Goal: Task Accomplishment & Management: Manage account settings

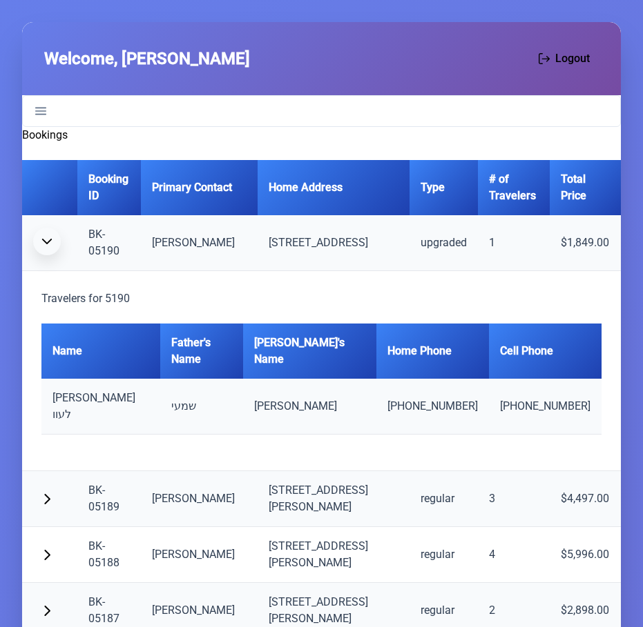
click at [47, 239] on span "button" at bounding box center [46, 241] width 11 height 11
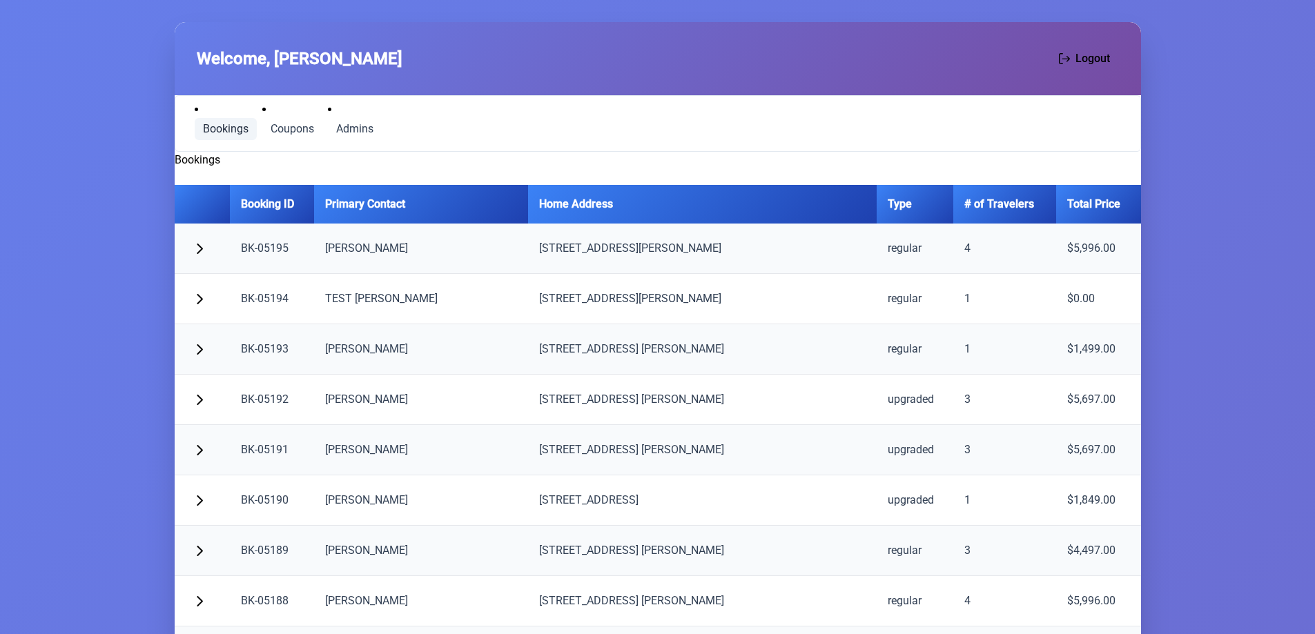
click at [222, 128] on span "Bookings" at bounding box center [226, 129] width 46 height 11
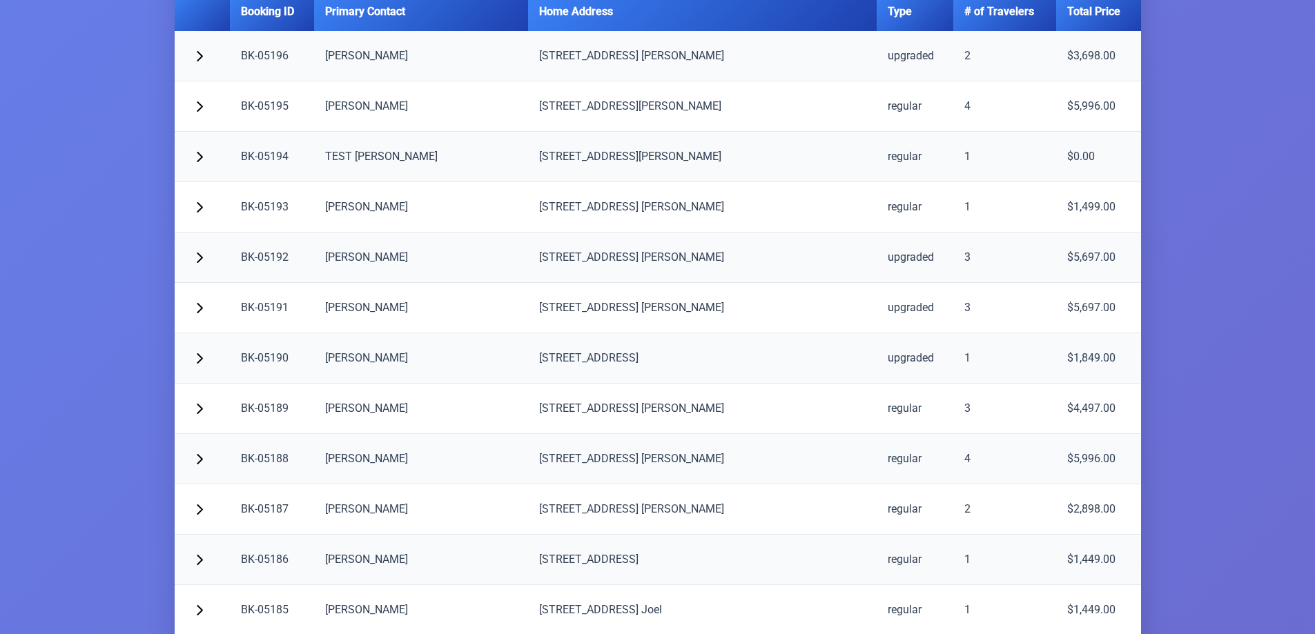
scroll to position [203, 0]
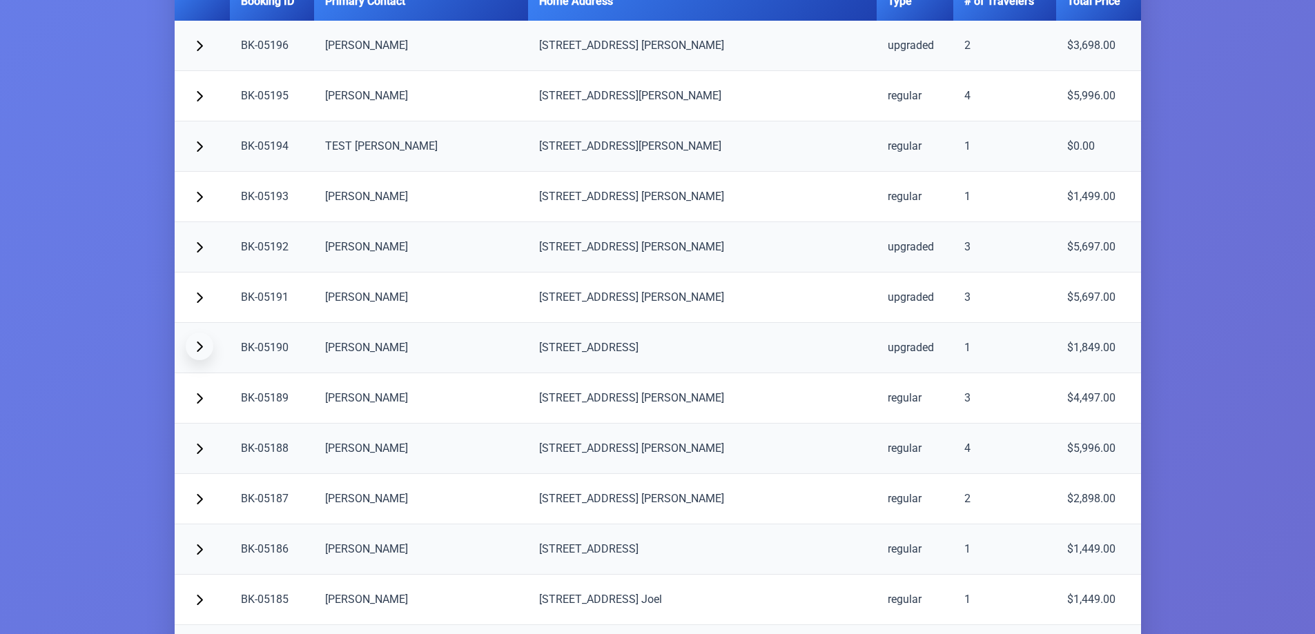
click at [194, 351] on span "button" at bounding box center [199, 346] width 11 height 11
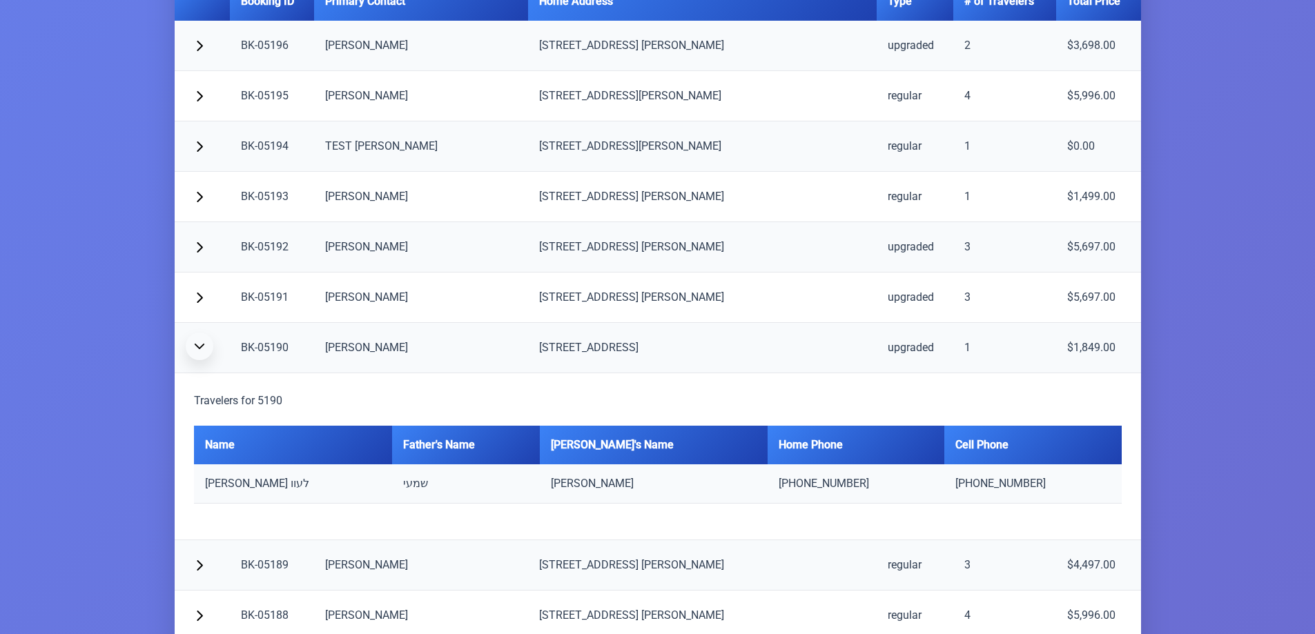
click at [197, 352] on button "button" at bounding box center [200, 347] width 28 height 28
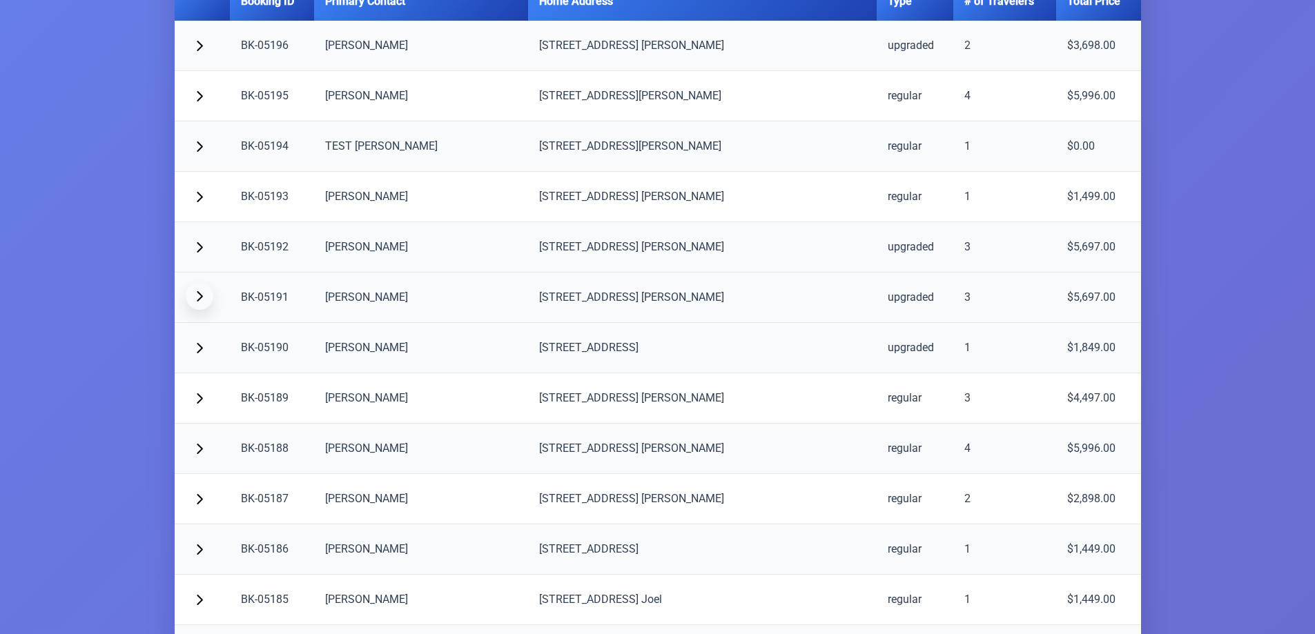
click at [192, 292] on button "button" at bounding box center [200, 296] width 28 height 28
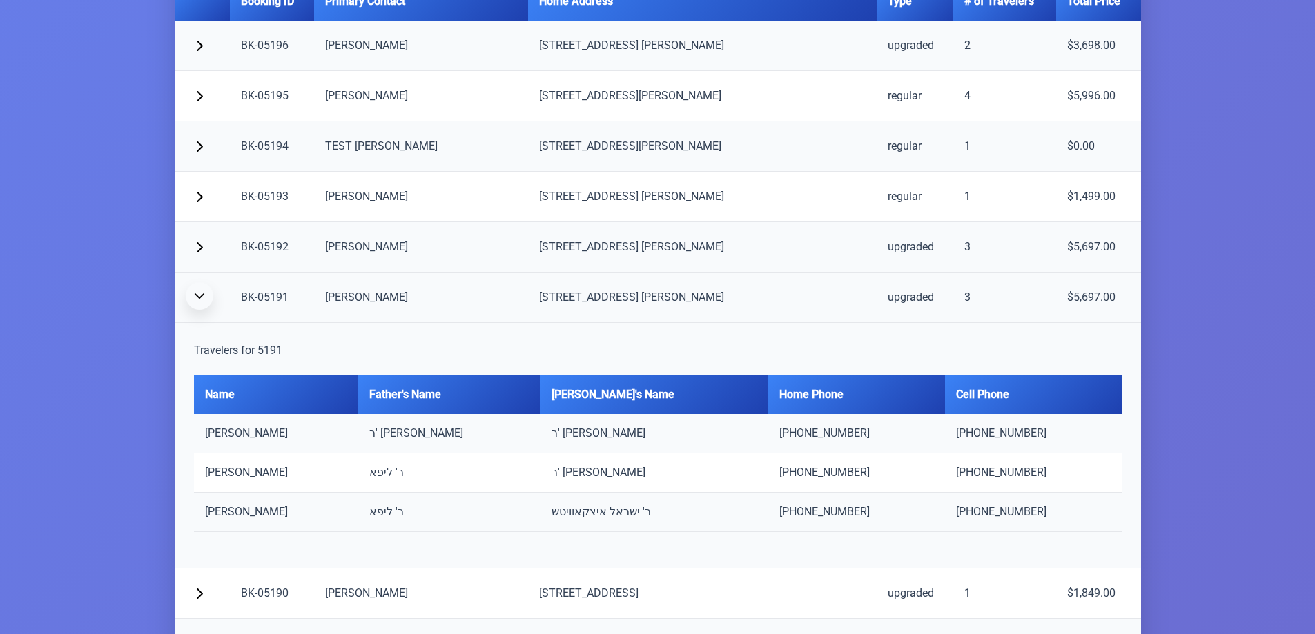
click at [192, 292] on button "button" at bounding box center [200, 296] width 28 height 28
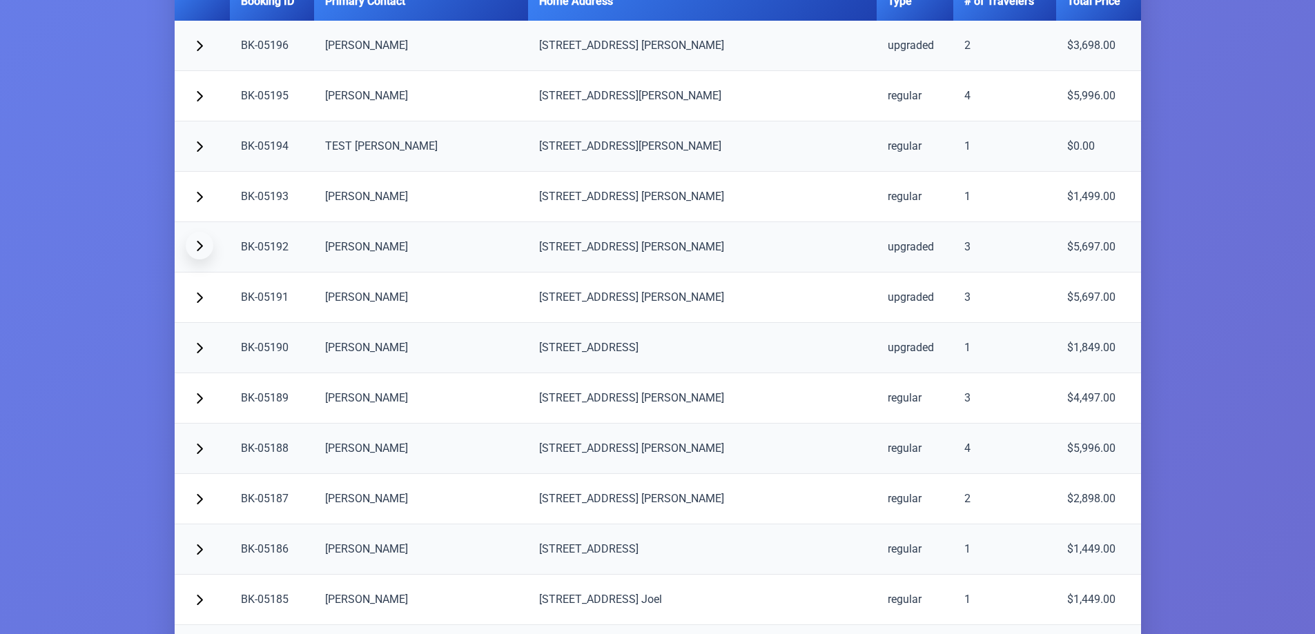
click at [206, 244] on button "button" at bounding box center [200, 246] width 28 height 28
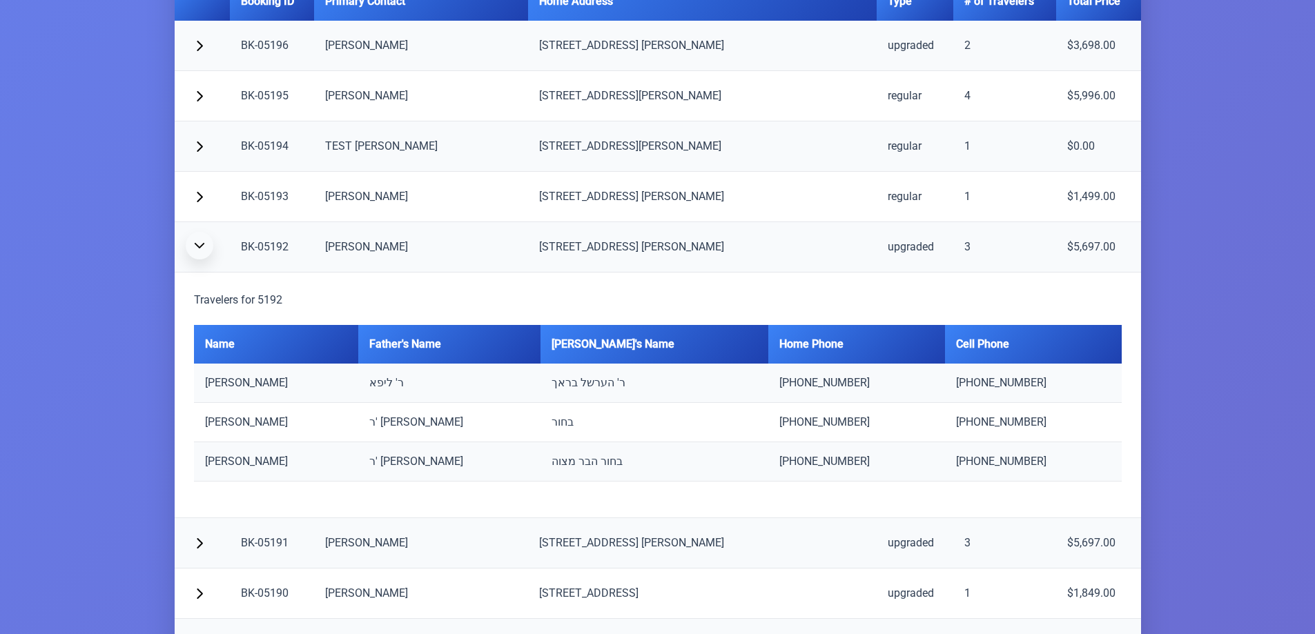
click at [206, 244] on button "button" at bounding box center [200, 246] width 28 height 28
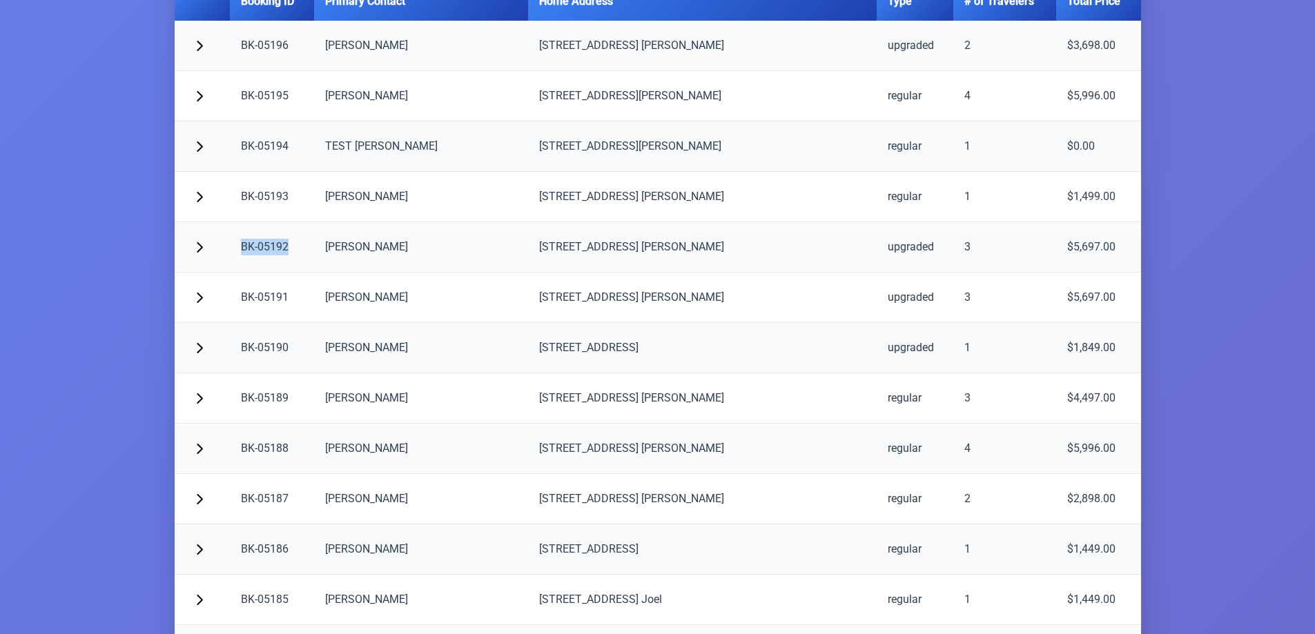
drag, startPoint x: 241, startPoint y: 247, endPoint x: 294, endPoint y: 247, distance: 53.1
click at [294, 247] on td "BK-05192" at bounding box center [272, 247] width 84 height 50
copy td "BK-05192"
click at [194, 94] on span "button" at bounding box center [199, 94] width 11 height 11
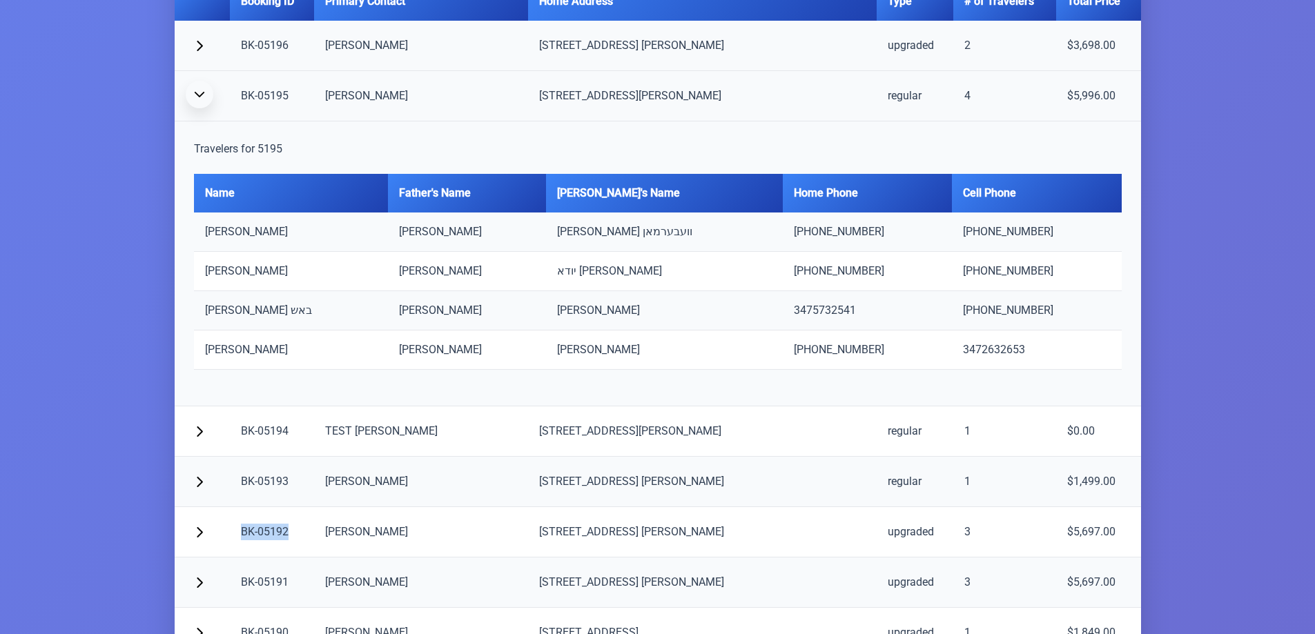
click at [195, 92] on span "button" at bounding box center [199, 94] width 11 height 11
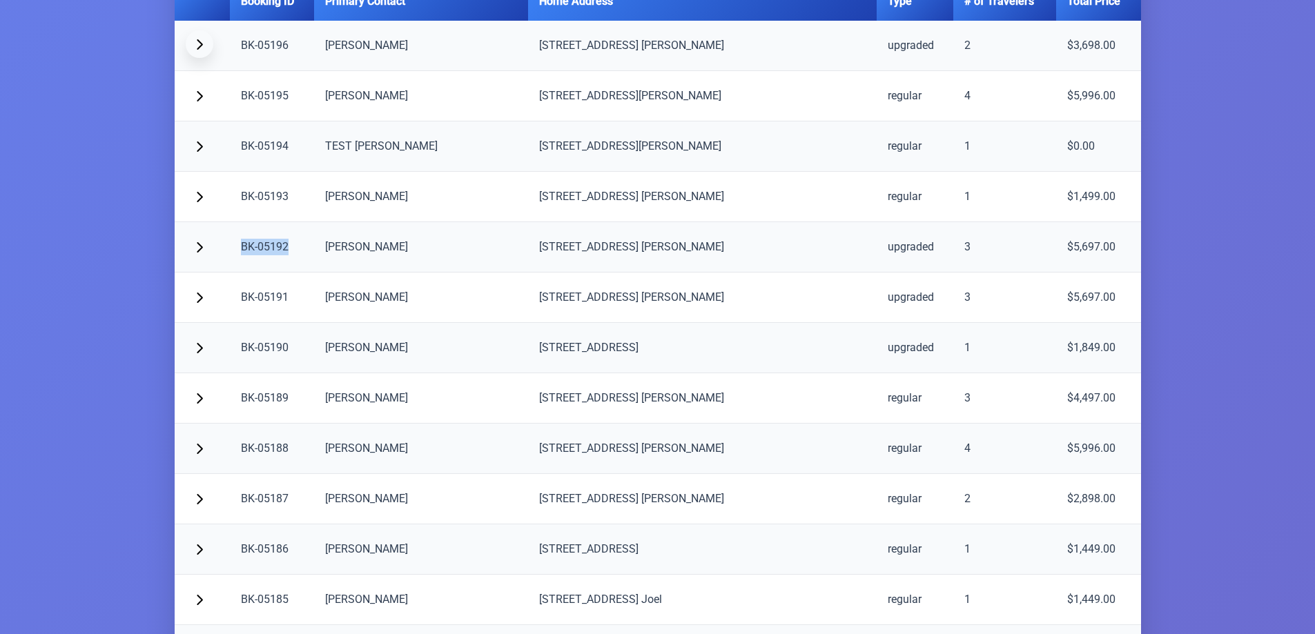
click at [205, 43] on button "button" at bounding box center [200, 44] width 28 height 28
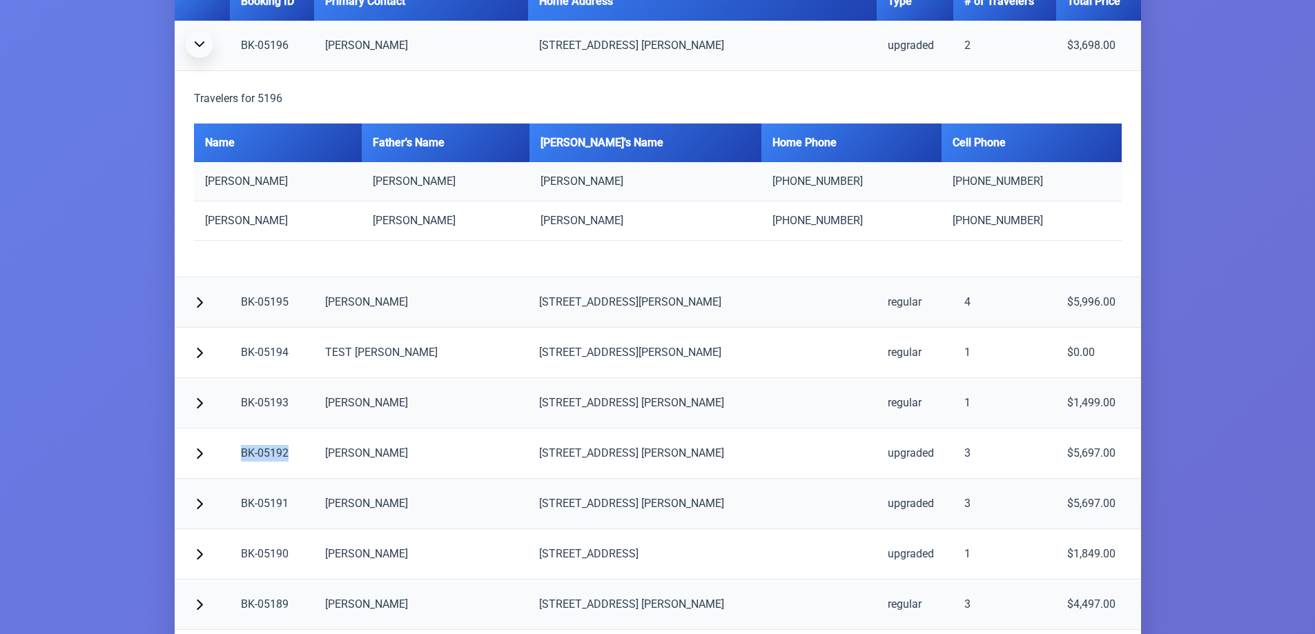
click at [205, 43] on button "button" at bounding box center [200, 44] width 28 height 28
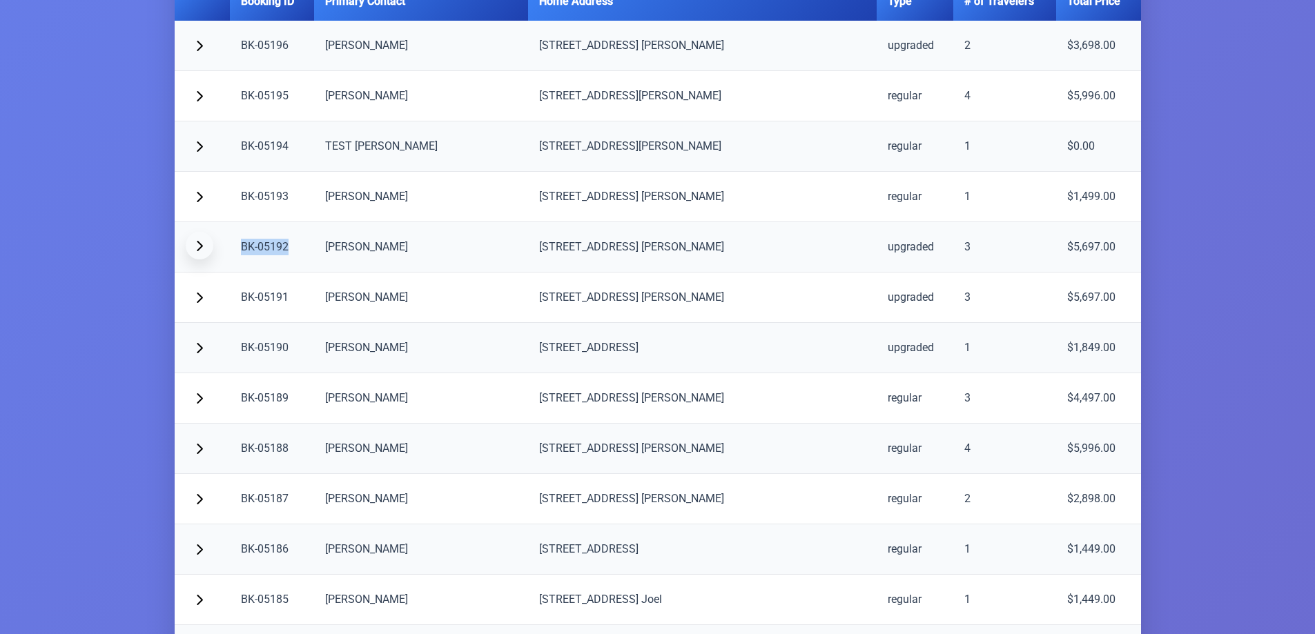
click at [203, 243] on span "button" at bounding box center [199, 245] width 11 height 11
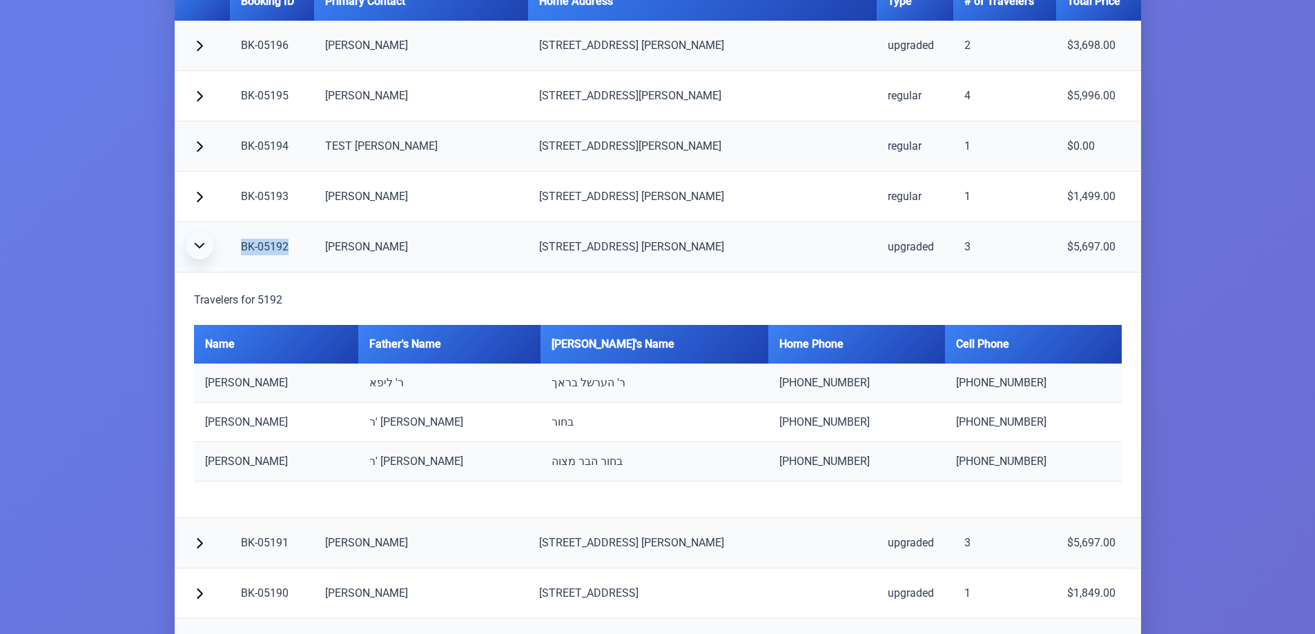
click at [203, 243] on span "button" at bounding box center [199, 245] width 11 height 11
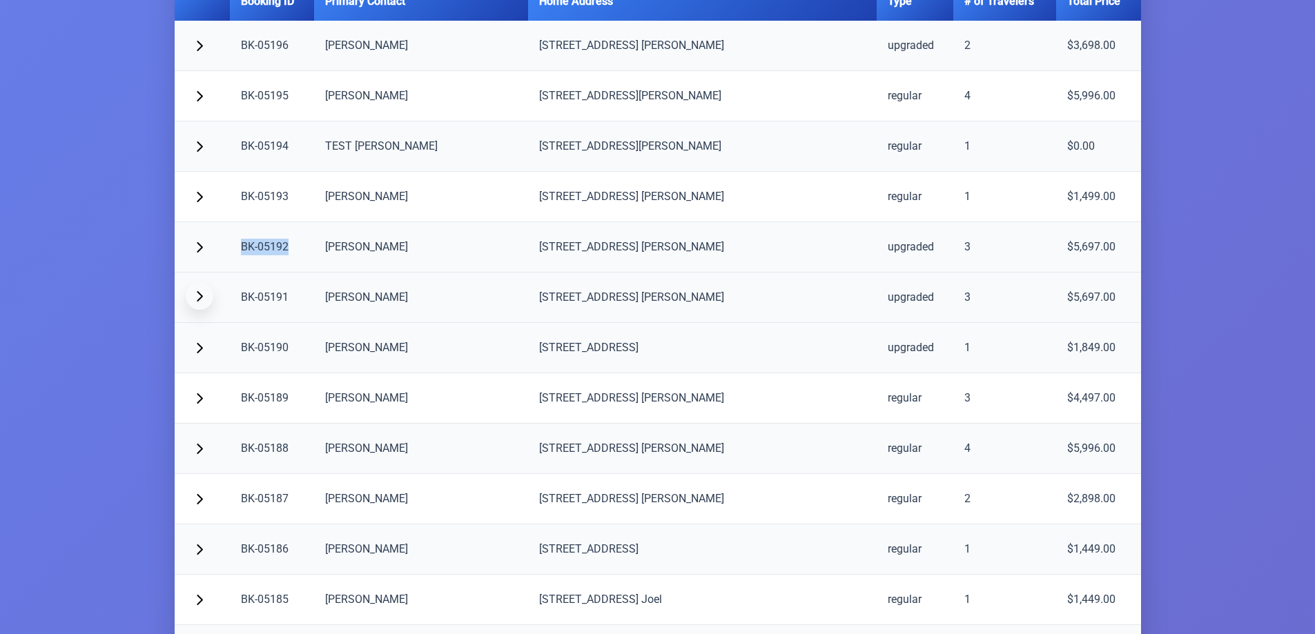
click at [199, 297] on span "button" at bounding box center [199, 296] width 11 height 11
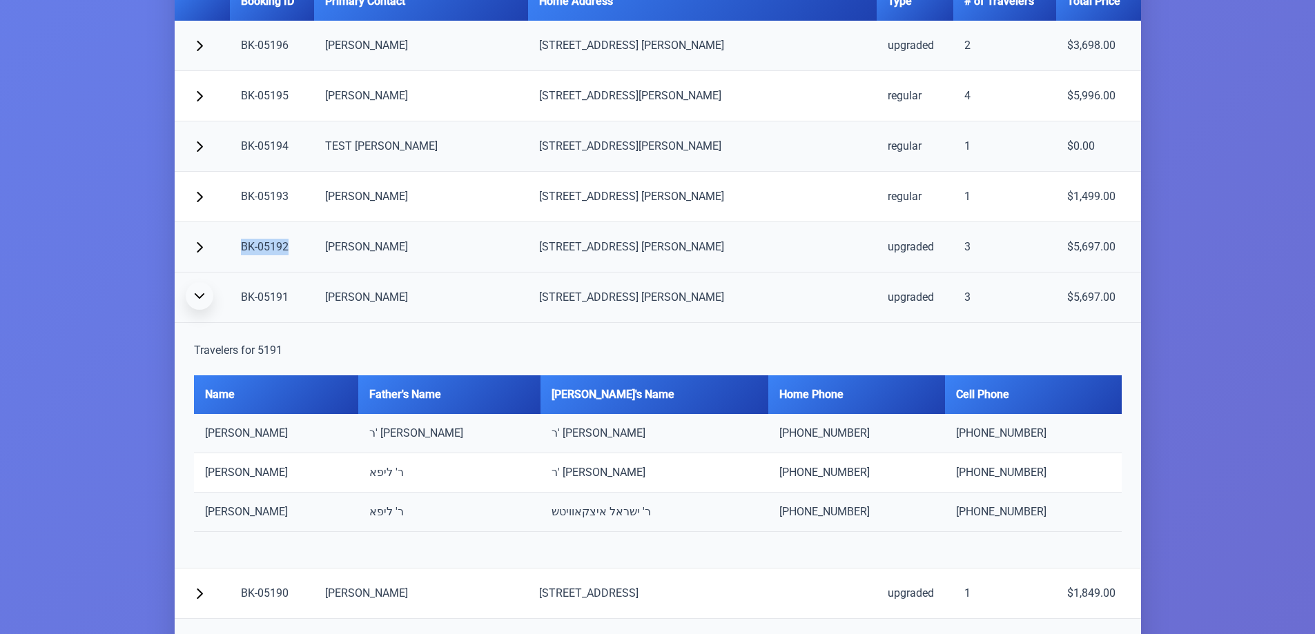
click at [200, 297] on span "button" at bounding box center [199, 296] width 11 height 11
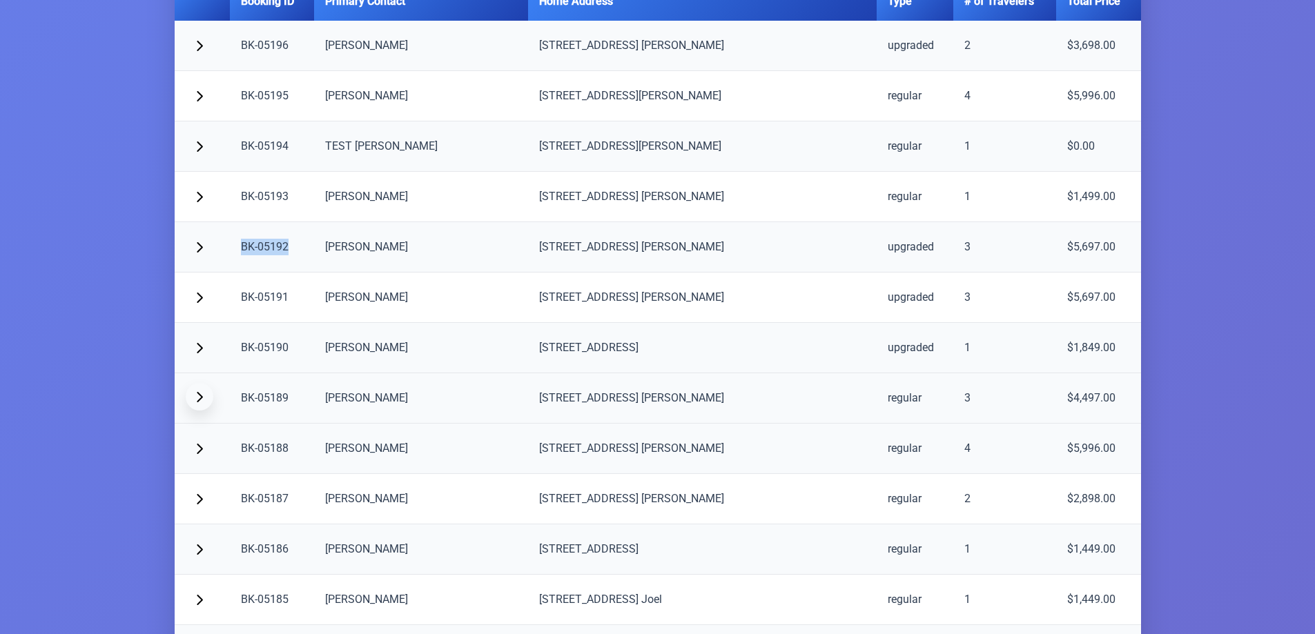
click at [201, 400] on span "button" at bounding box center [199, 396] width 11 height 11
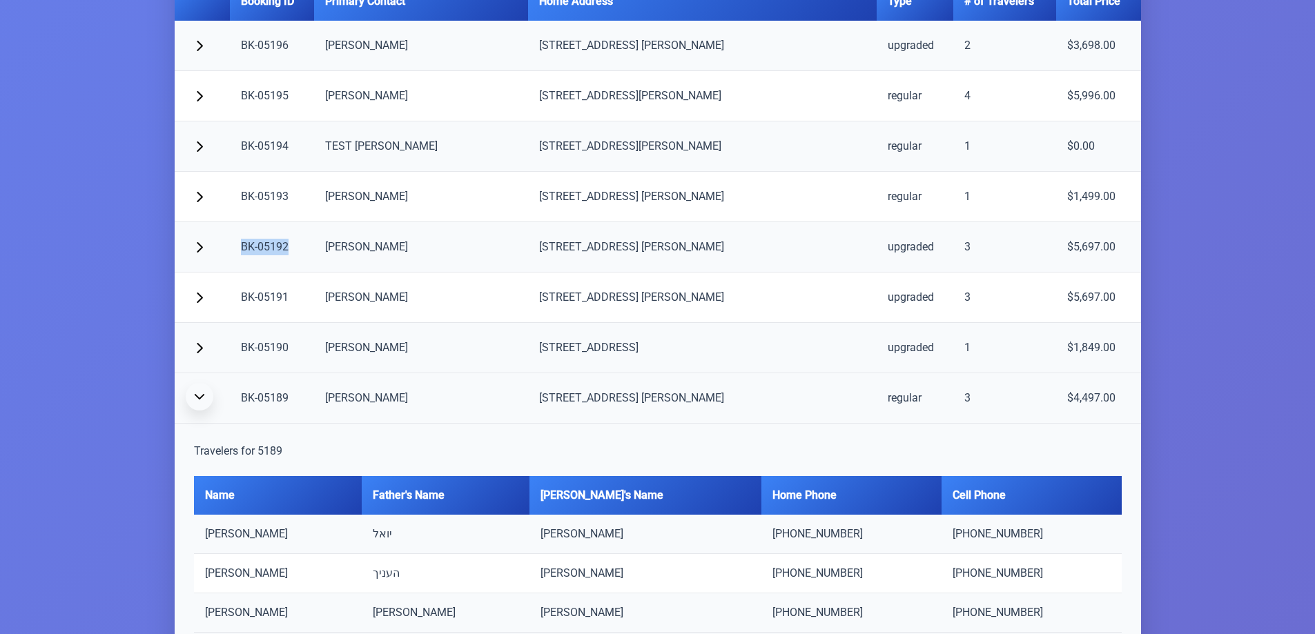
click at [201, 400] on span "button" at bounding box center [199, 396] width 11 height 11
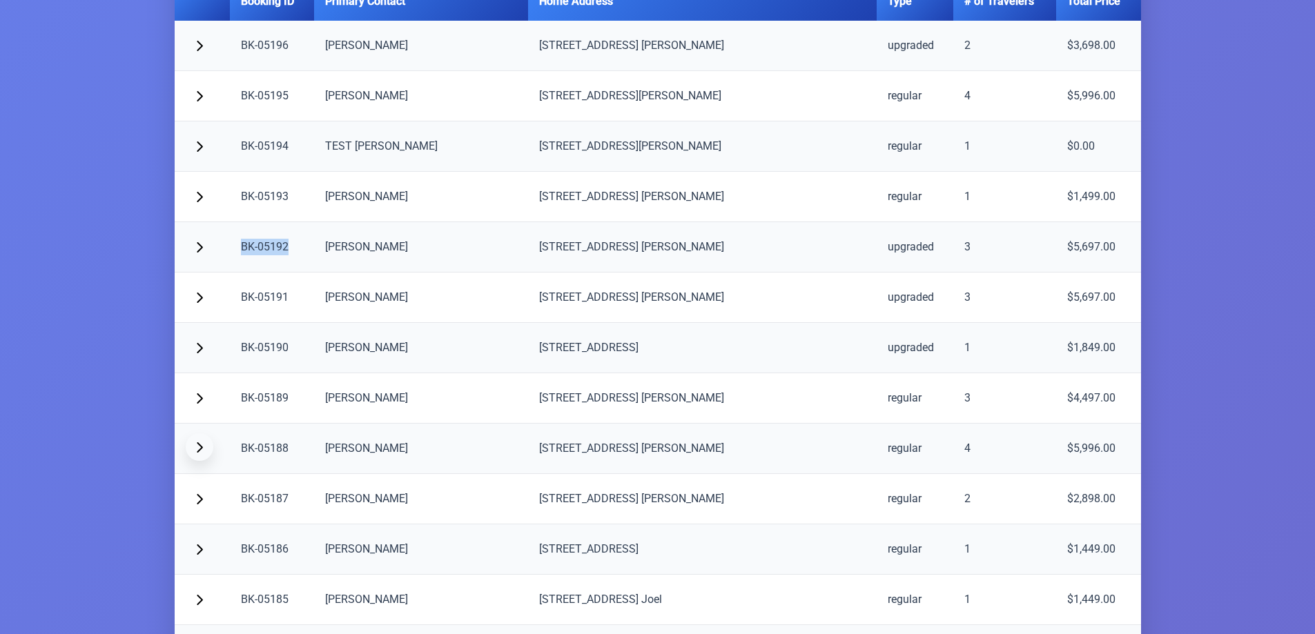
click at [203, 436] on button "button" at bounding box center [200, 447] width 28 height 28
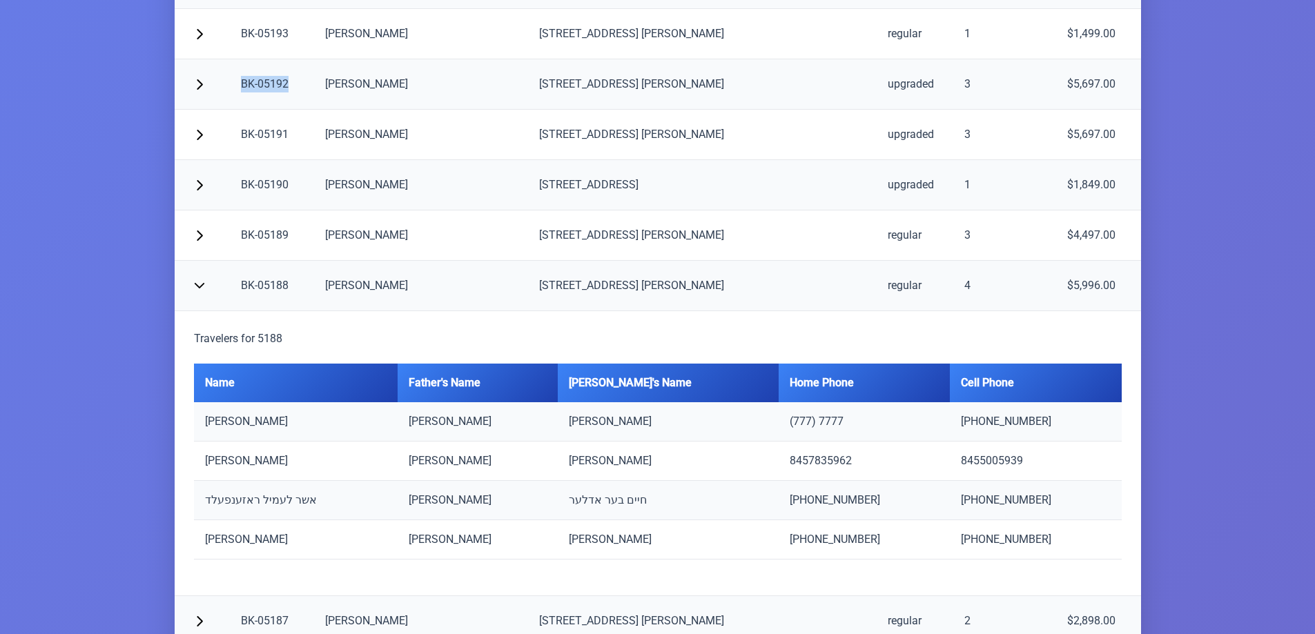
scroll to position [500, 0]
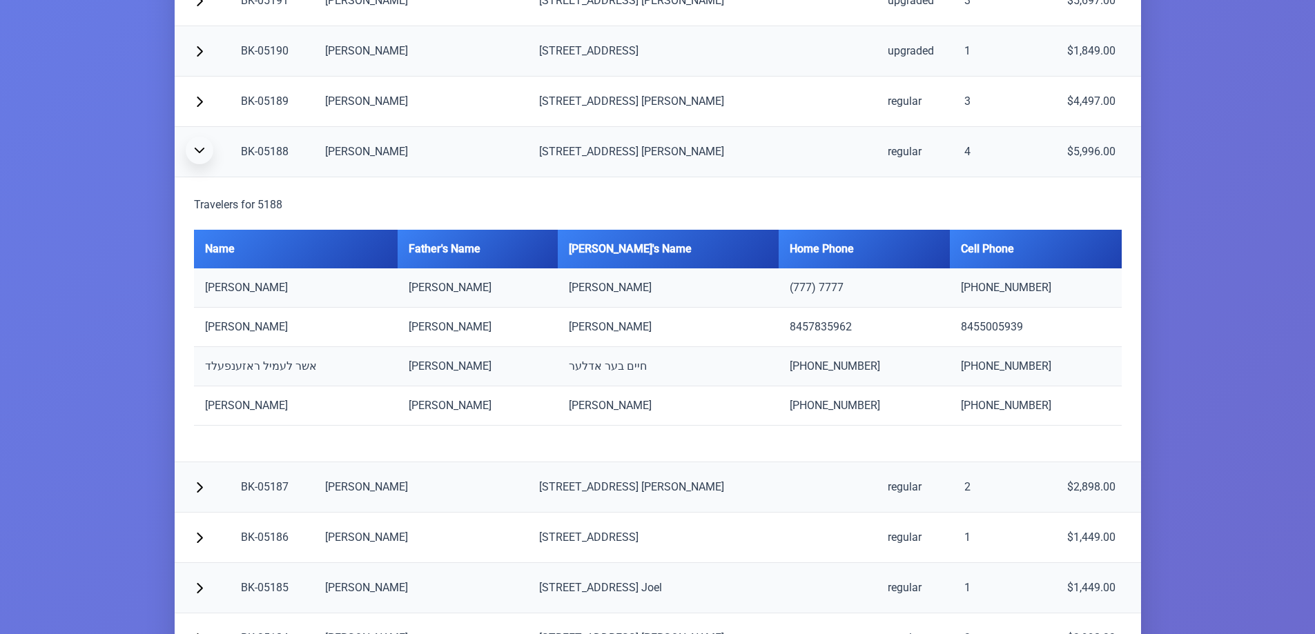
click at [199, 156] on button "button" at bounding box center [200, 151] width 28 height 28
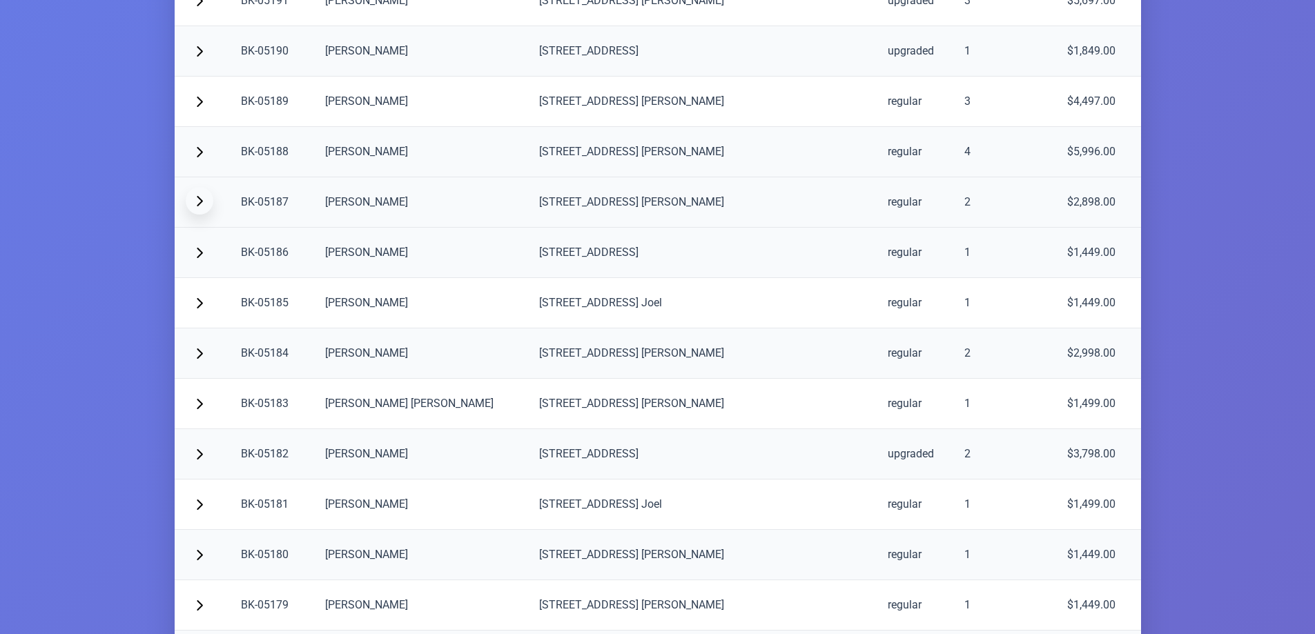
click at [197, 195] on button "button" at bounding box center [200, 201] width 28 height 28
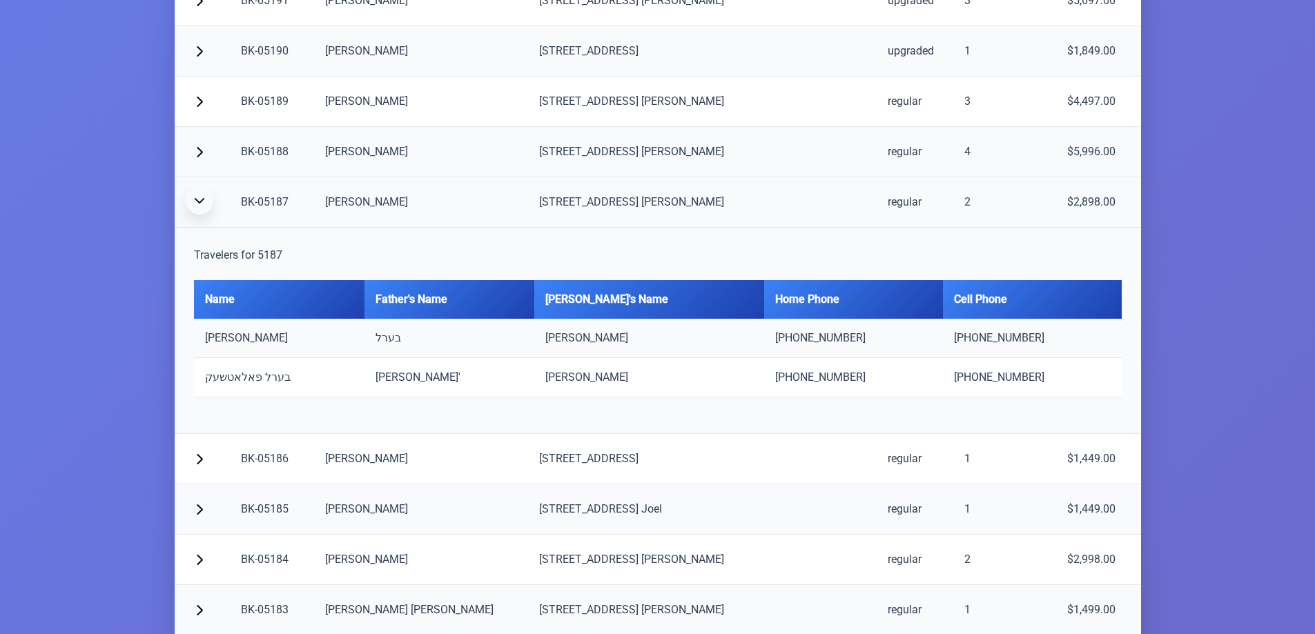
click at [197, 195] on button "button" at bounding box center [200, 201] width 28 height 28
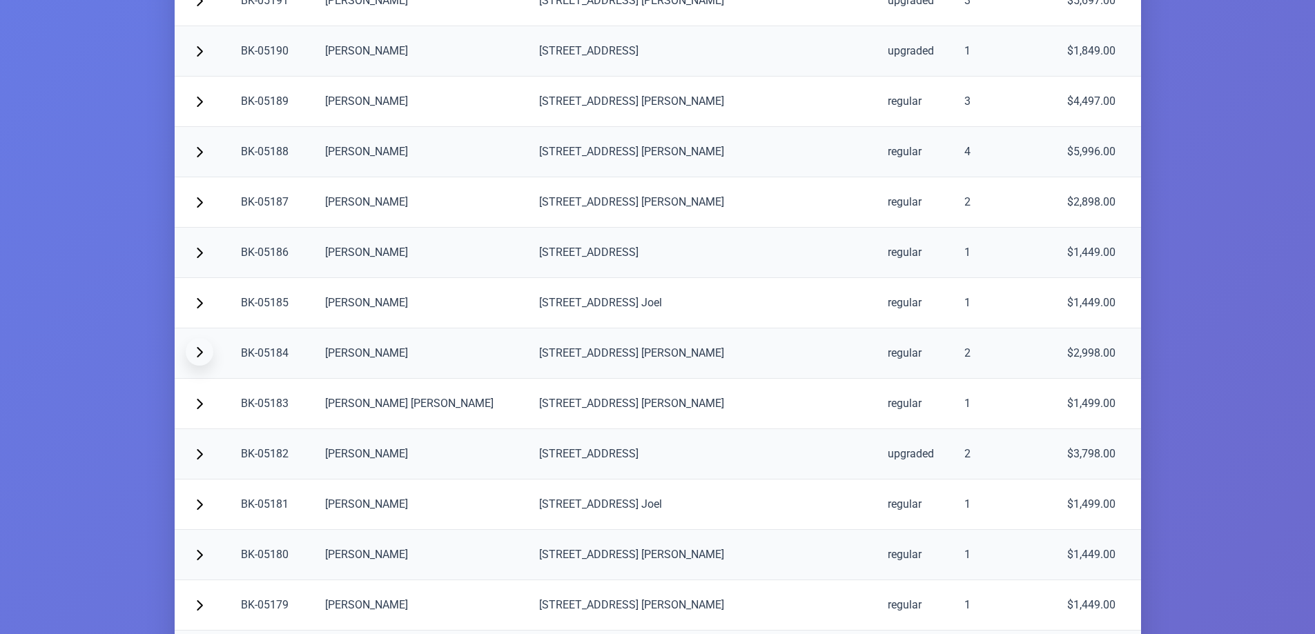
click at [194, 349] on span "button" at bounding box center [199, 351] width 11 height 11
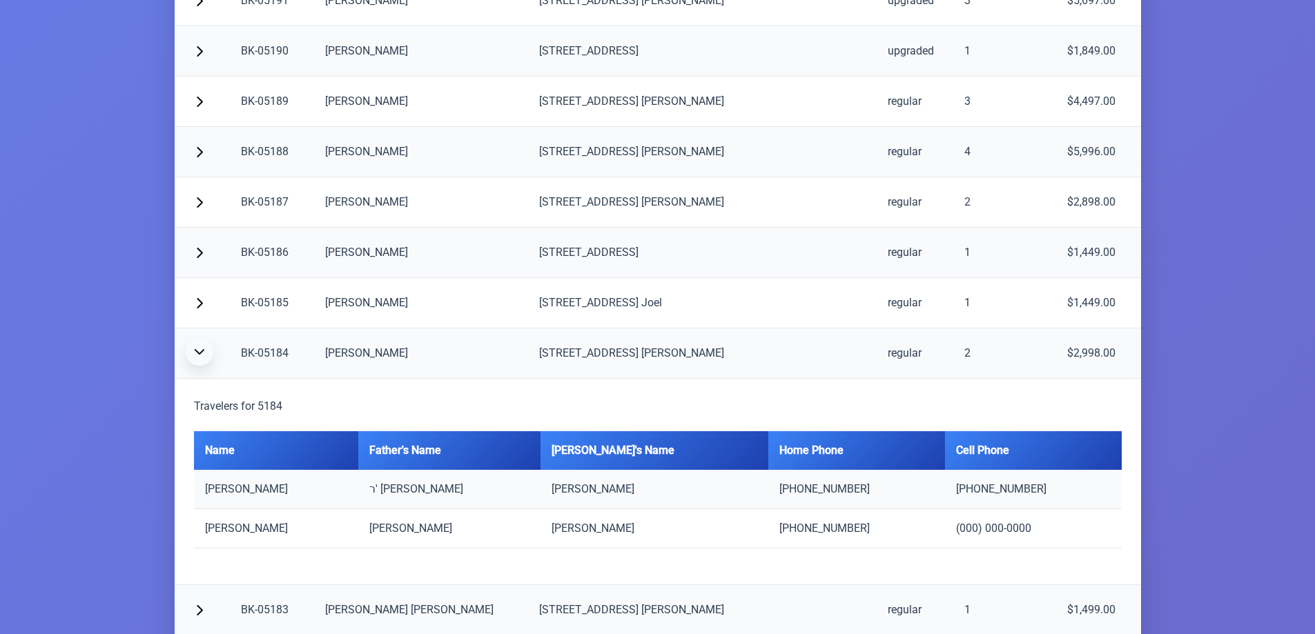
click at [194, 349] on span "button" at bounding box center [199, 351] width 11 height 11
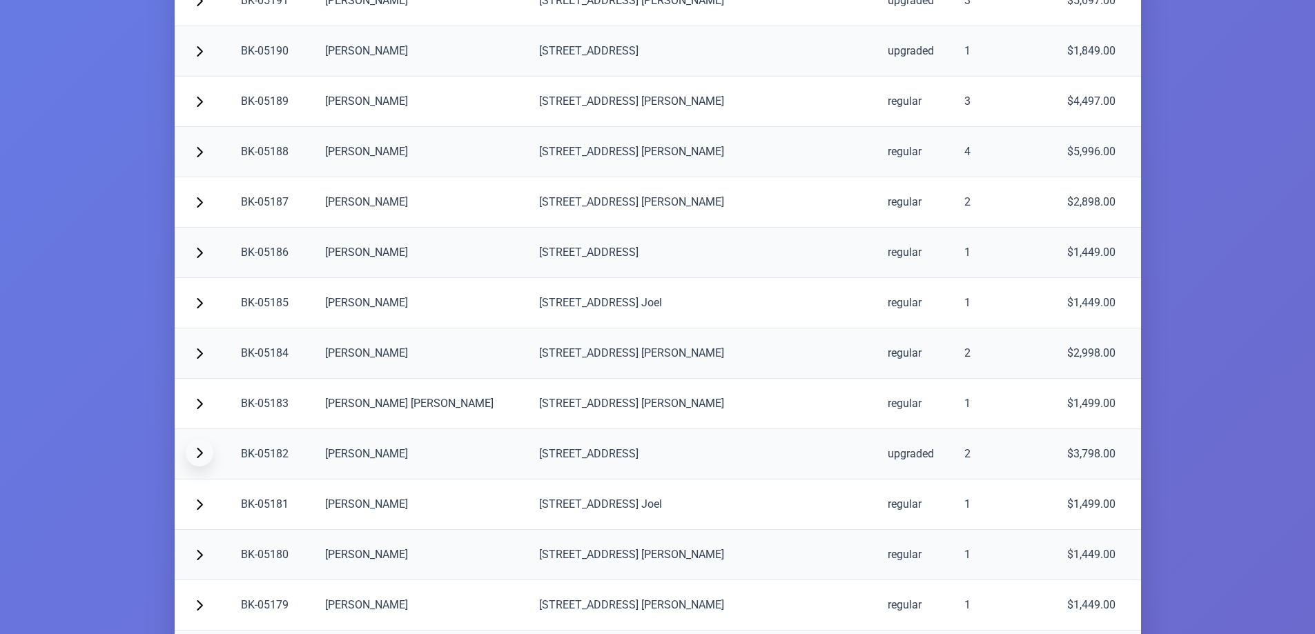
click at [199, 455] on span "button" at bounding box center [199, 452] width 11 height 11
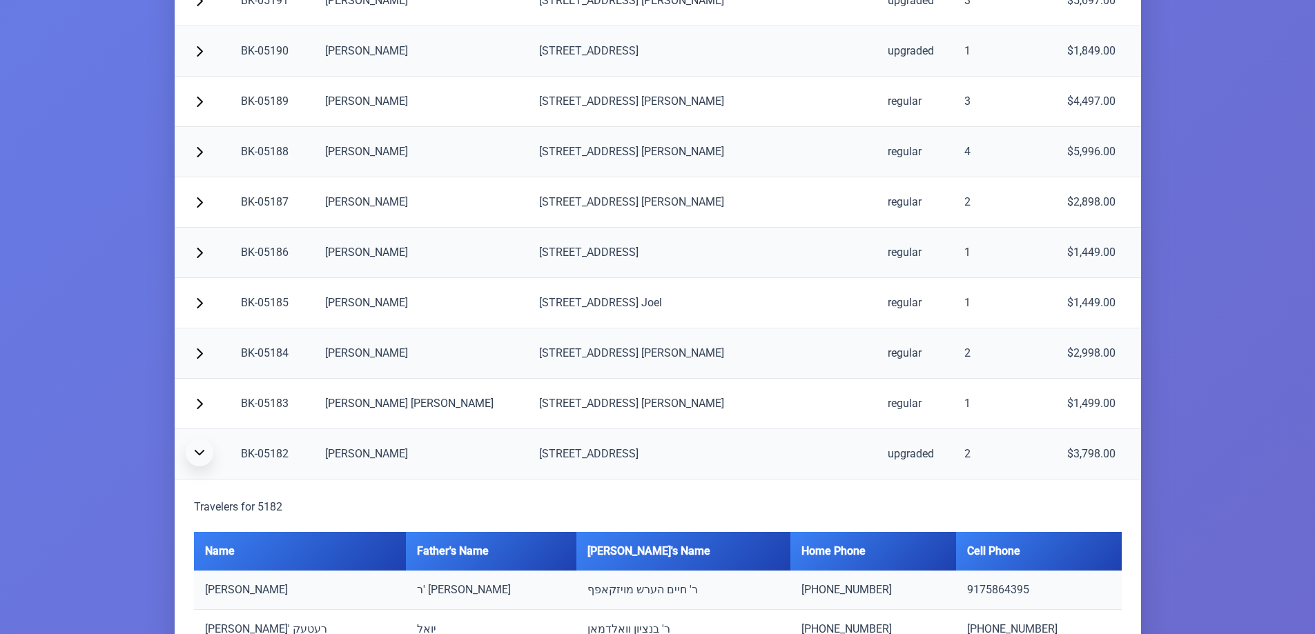
click at [199, 455] on span "button" at bounding box center [199, 452] width 11 height 11
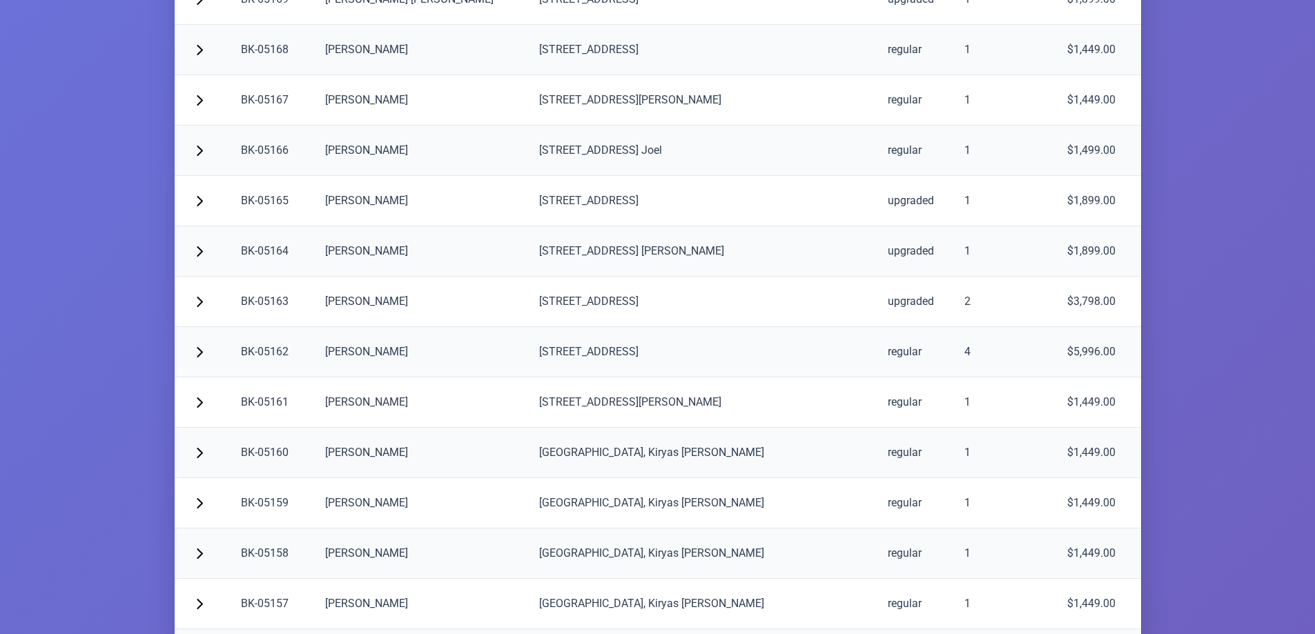
scroll to position [2164, 0]
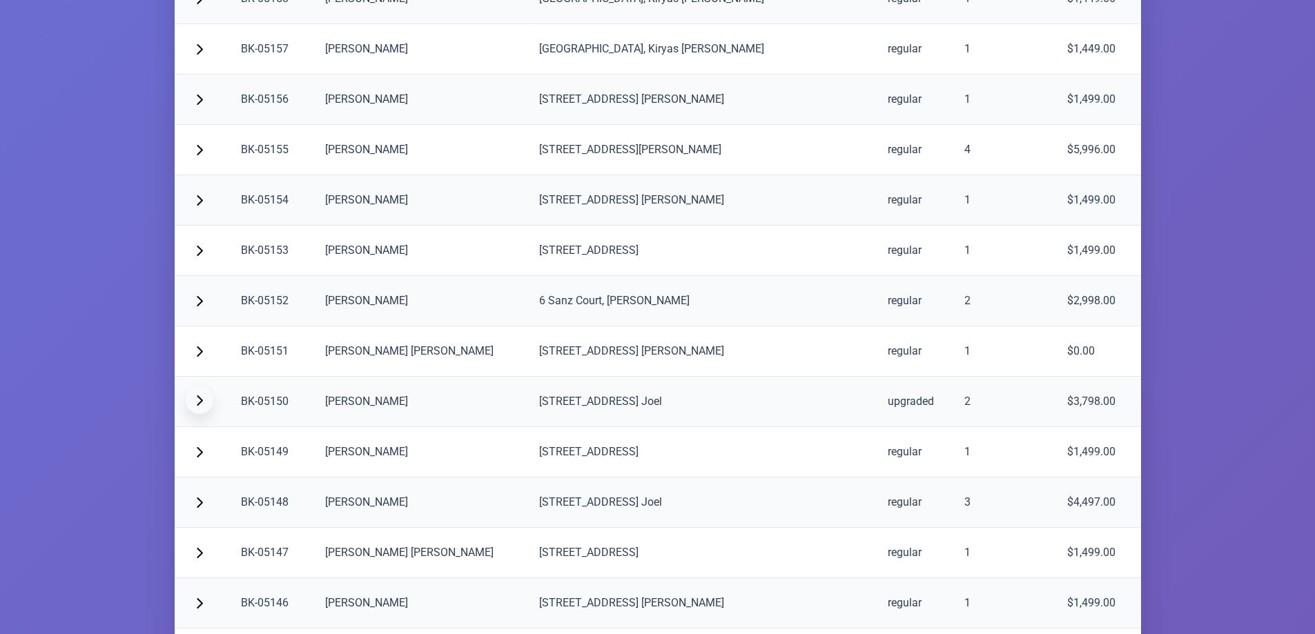
click at [198, 395] on span "button" at bounding box center [199, 400] width 11 height 11
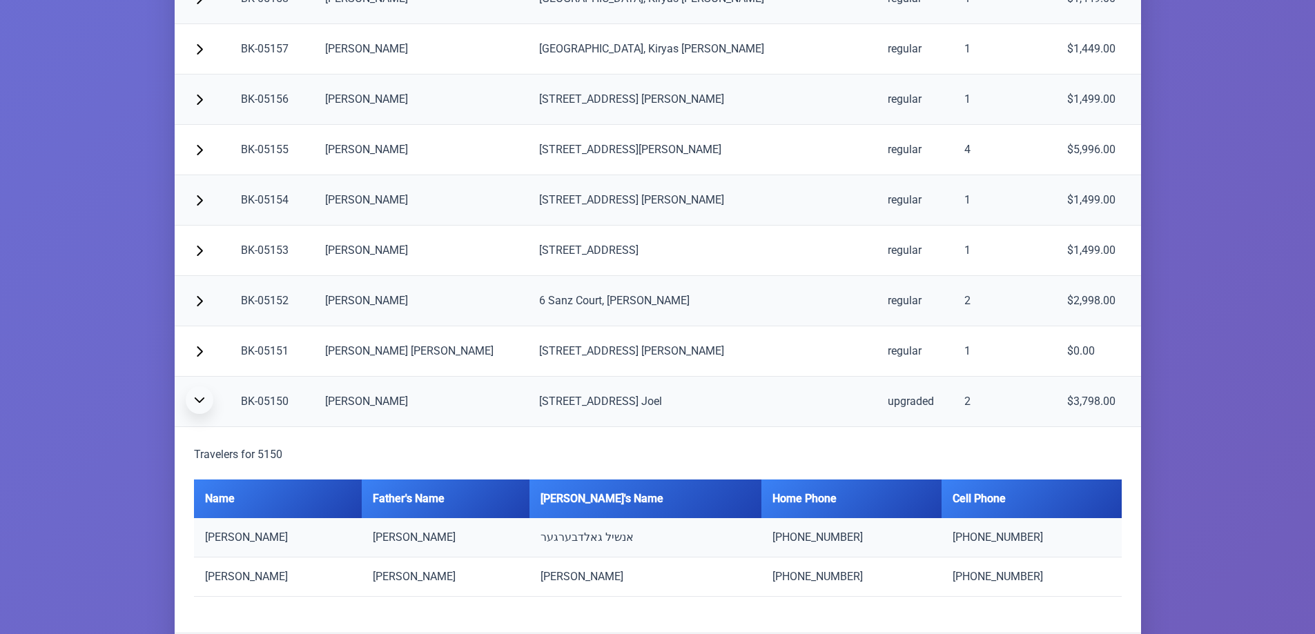
click at [198, 395] on span "button" at bounding box center [199, 400] width 11 height 11
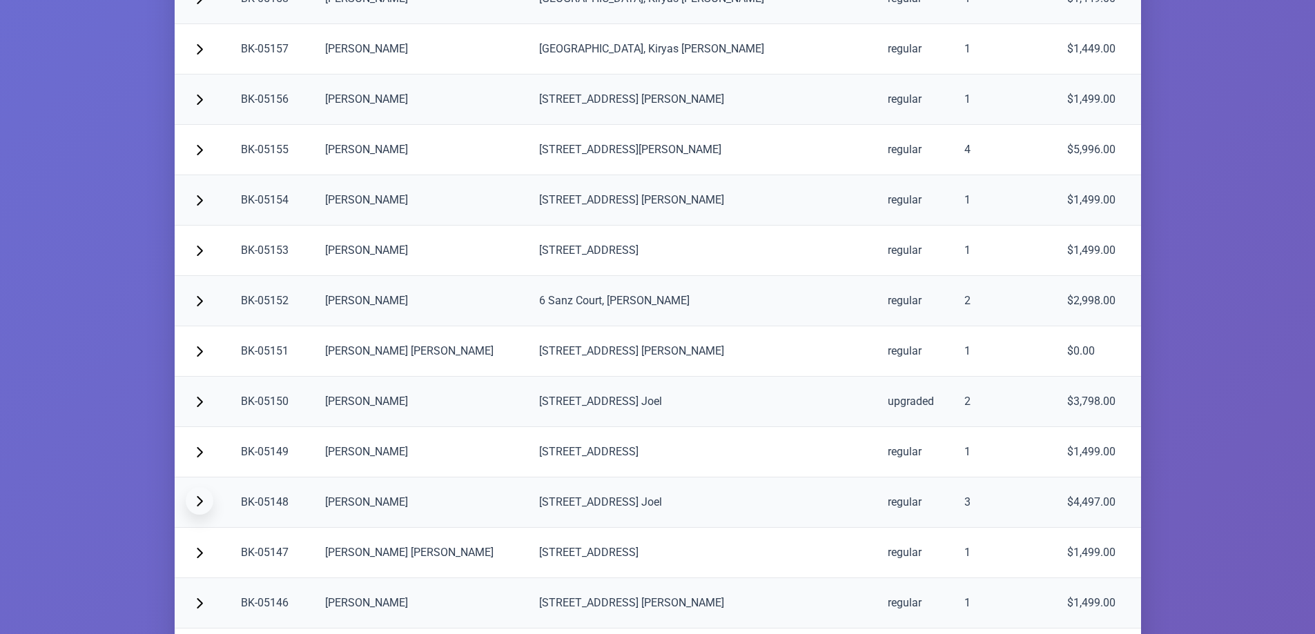
click at [199, 497] on span "button" at bounding box center [199, 501] width 11 height 11
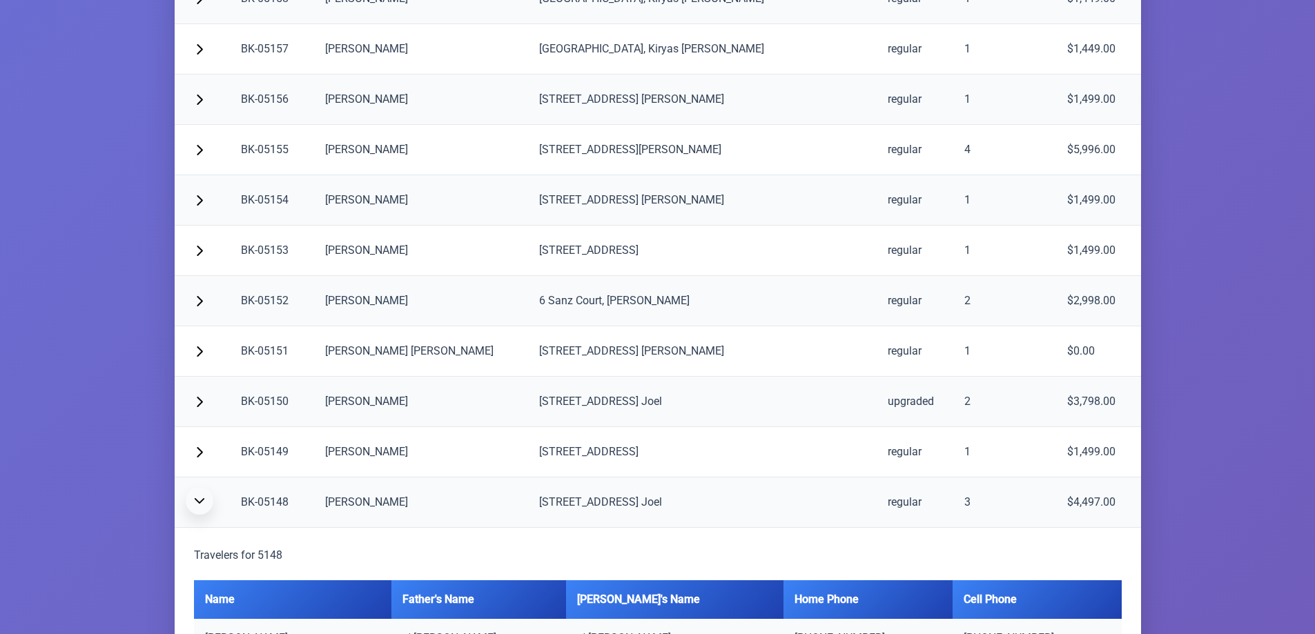
click at [203, 505] on span "button" at bounding box center [199, 501] width 11 height 11
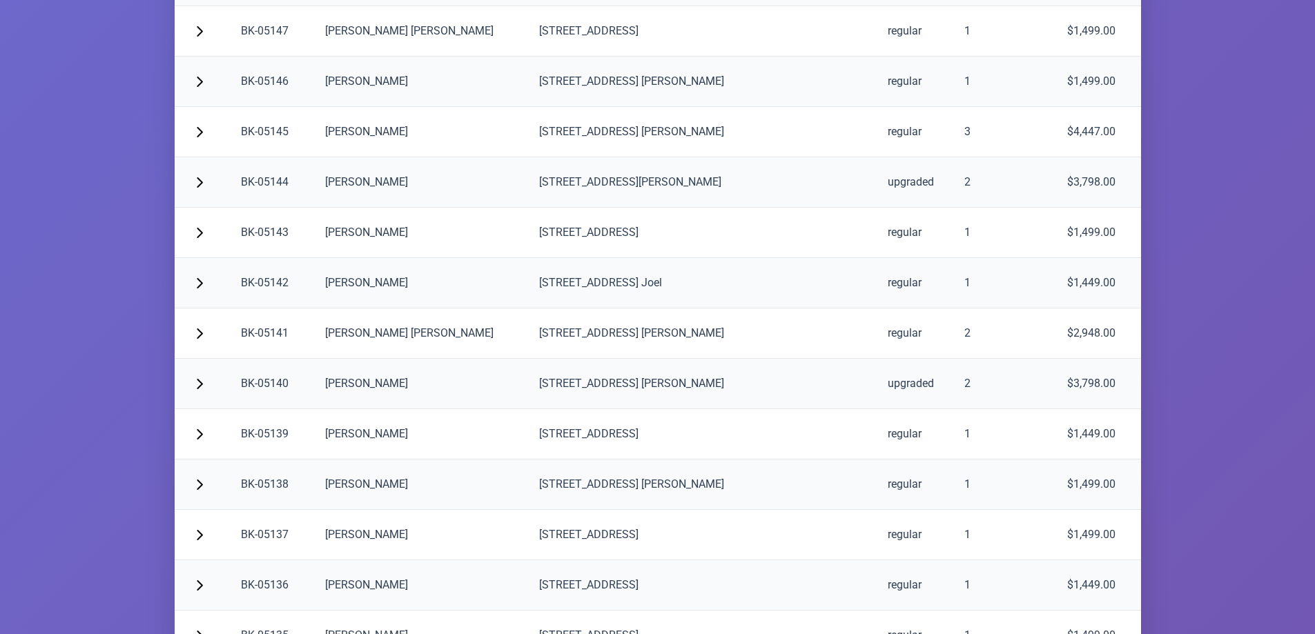
scroll to position [2708, 0]
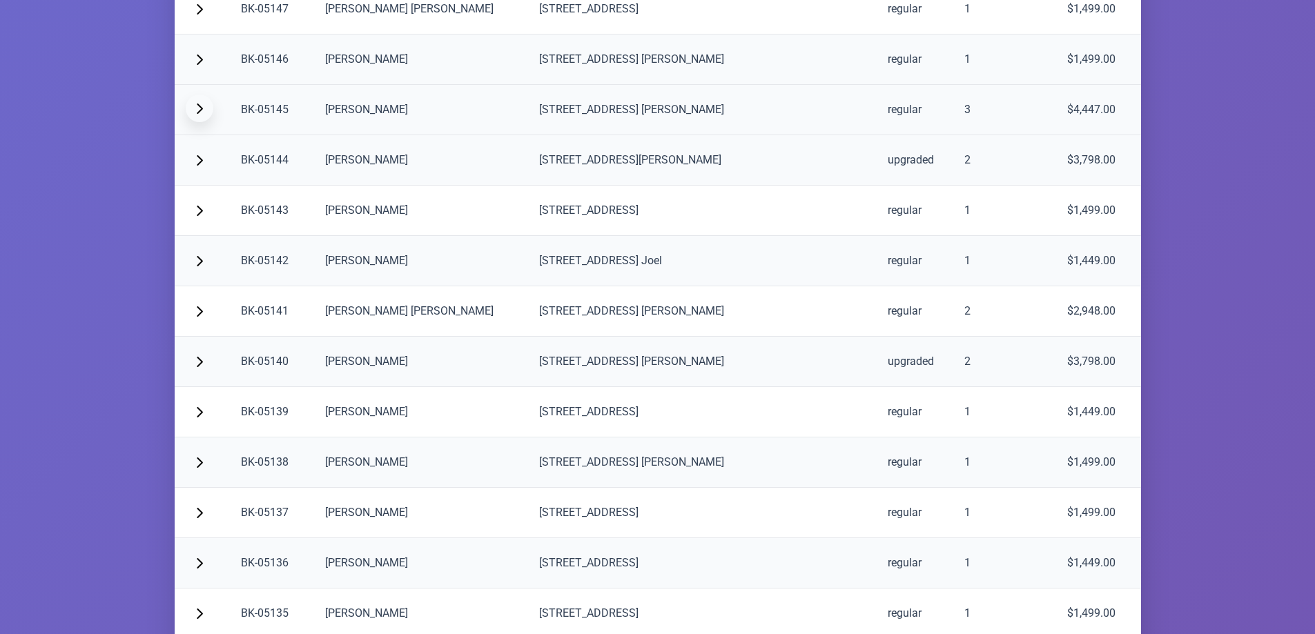
click at [204, 110] on span "button" at bounding box center [199, 108] width 11 height 11
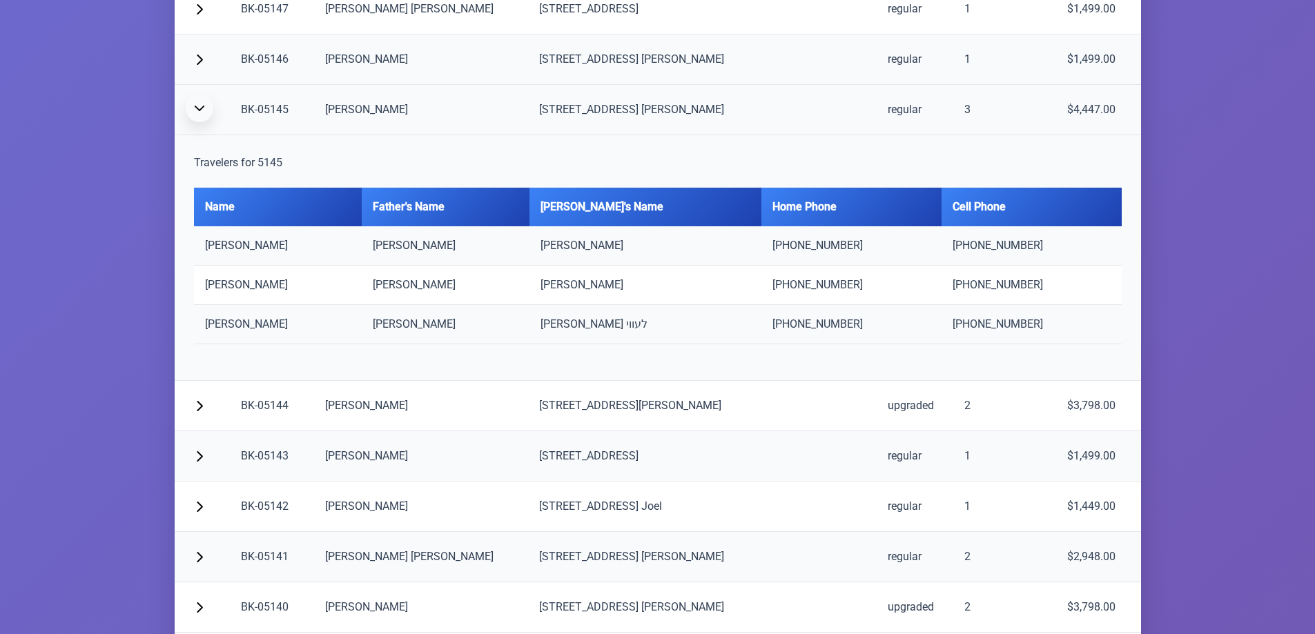
click at [204, 110] on span "button" at bounding box center [199, 108] width 11 height 11
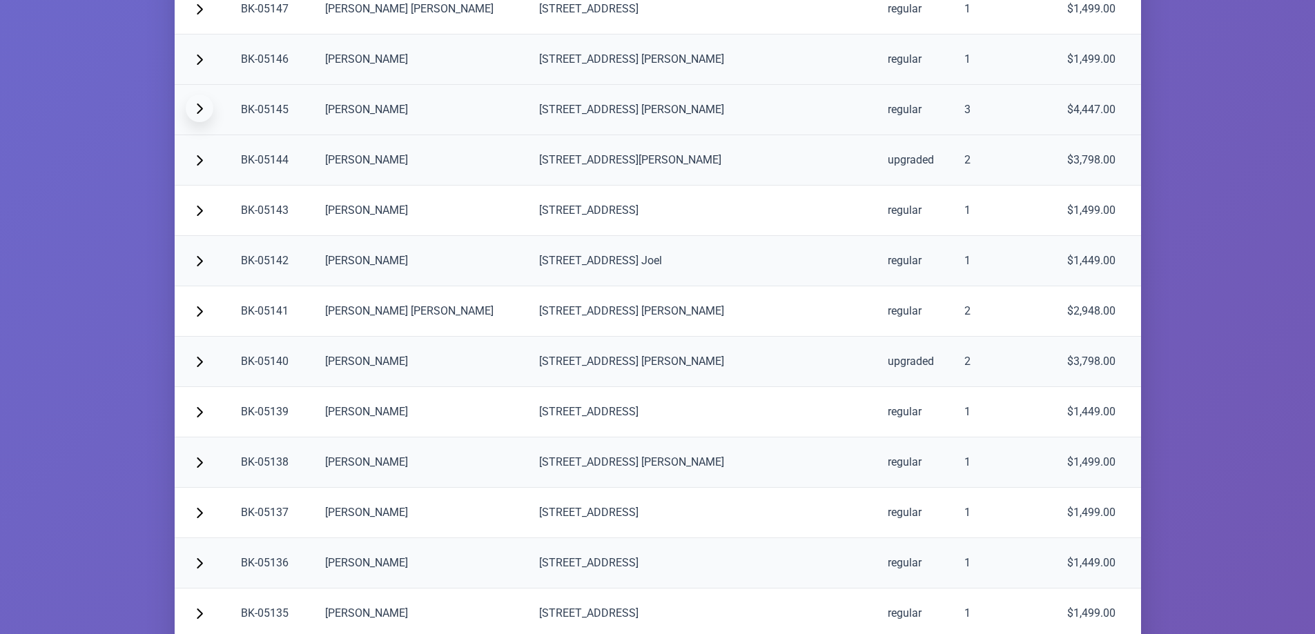
click at [202, 108] on span "button" at bounding box center [199, 108] width 11 height 11
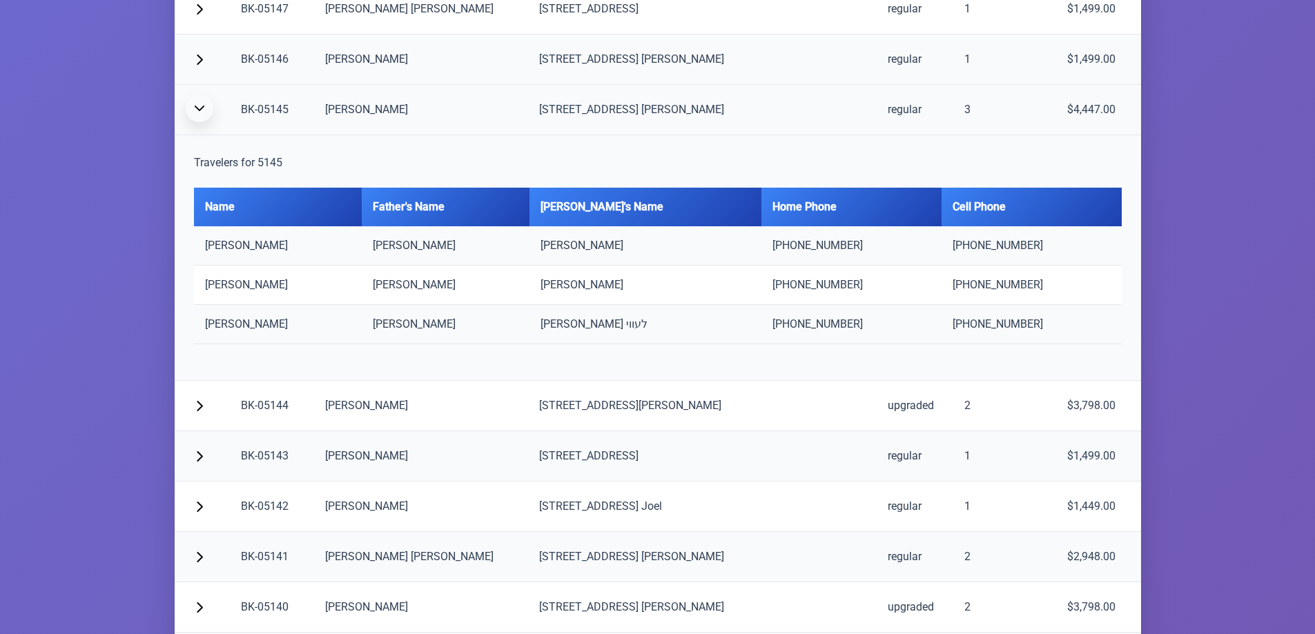
click at [202, 108] on span "button" at bounding box center [199, 108] width 11 height 11
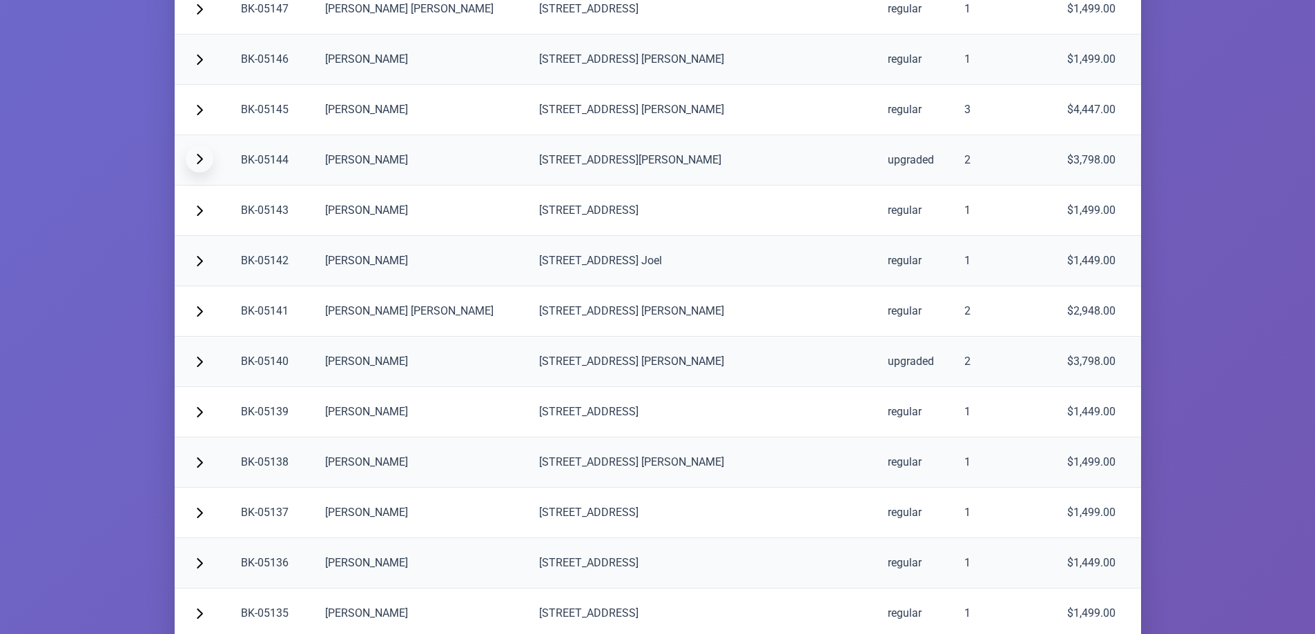
click at [199, 161] on span "button" at bounding box center [199, 158] width 11 height 11
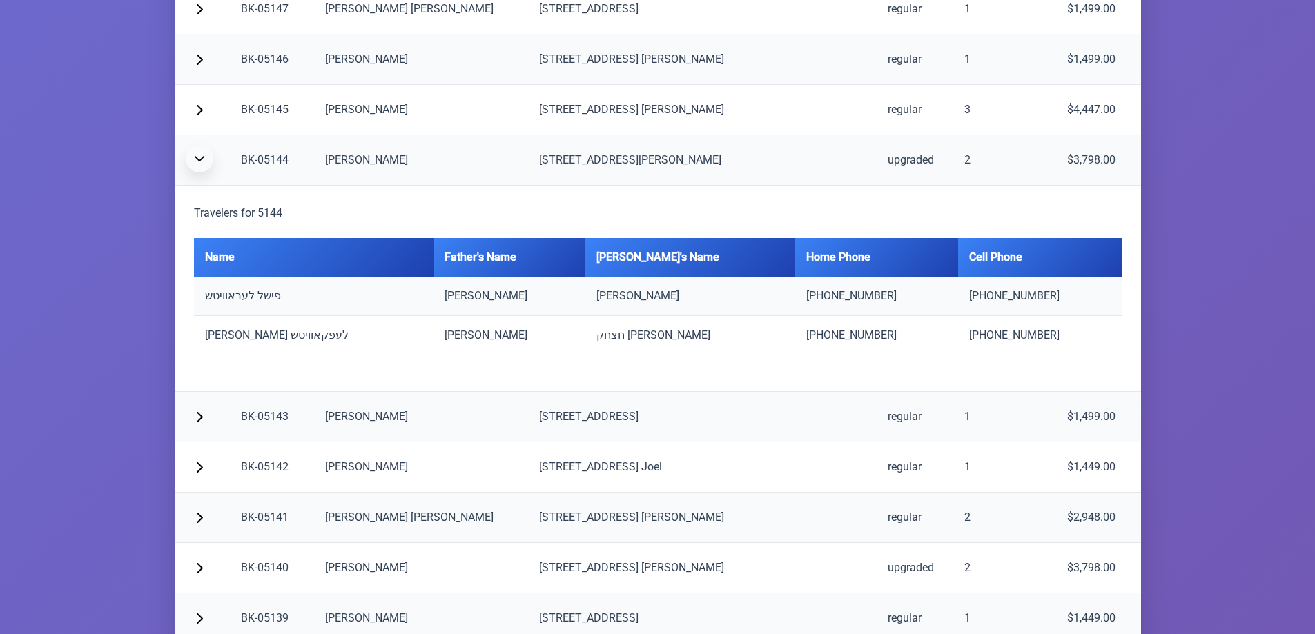
click at [199, 161] on span "button" at bounding box center [199, 158] width 11 height 11
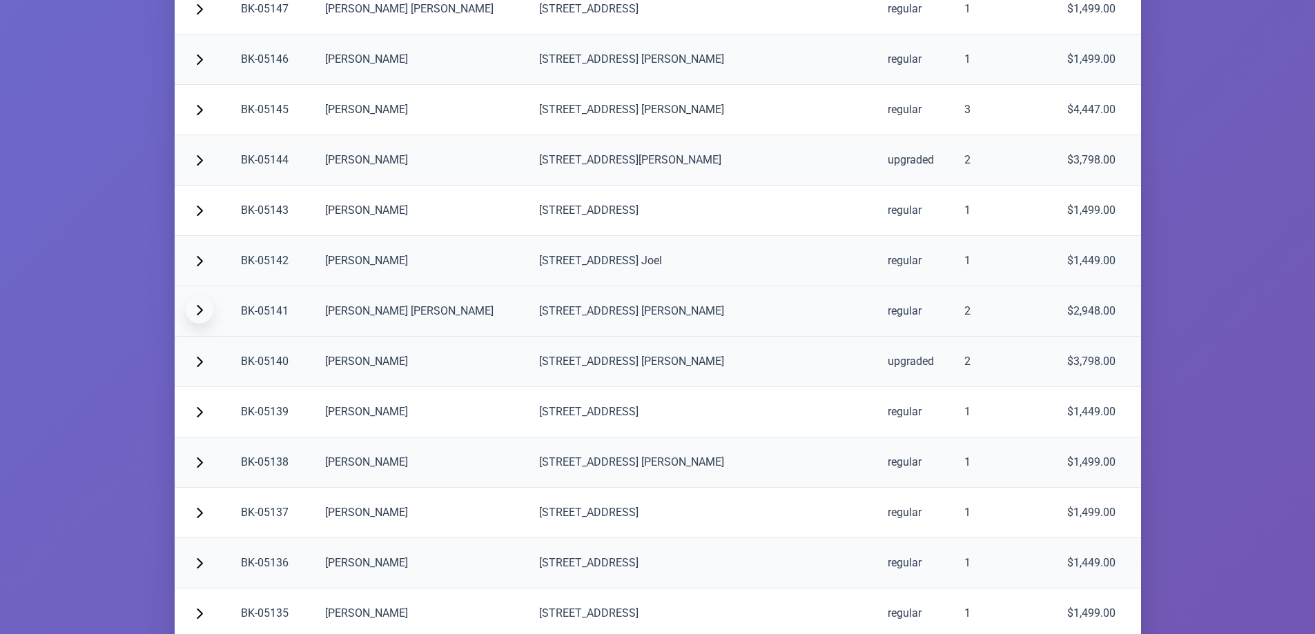
click at [206, 310] on button "button" at bounding box center [200, 310] width 28 height 28
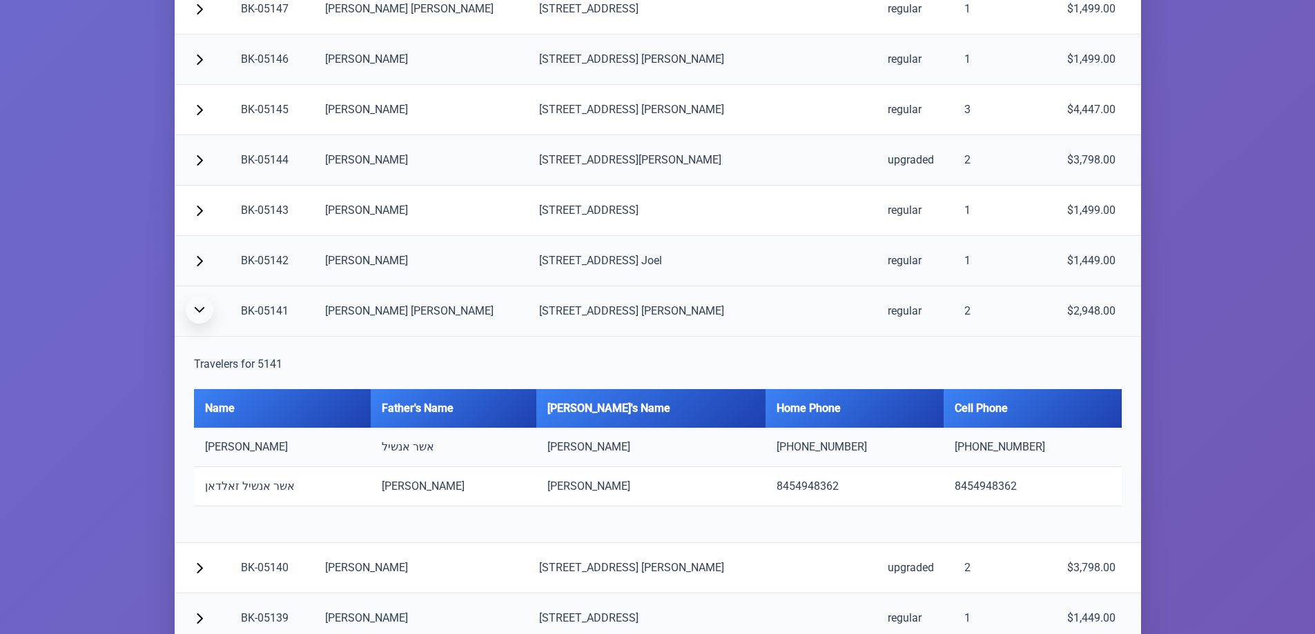
click at [206, 310] on button "button" at bounding box center [200, 310] width 28 height 28
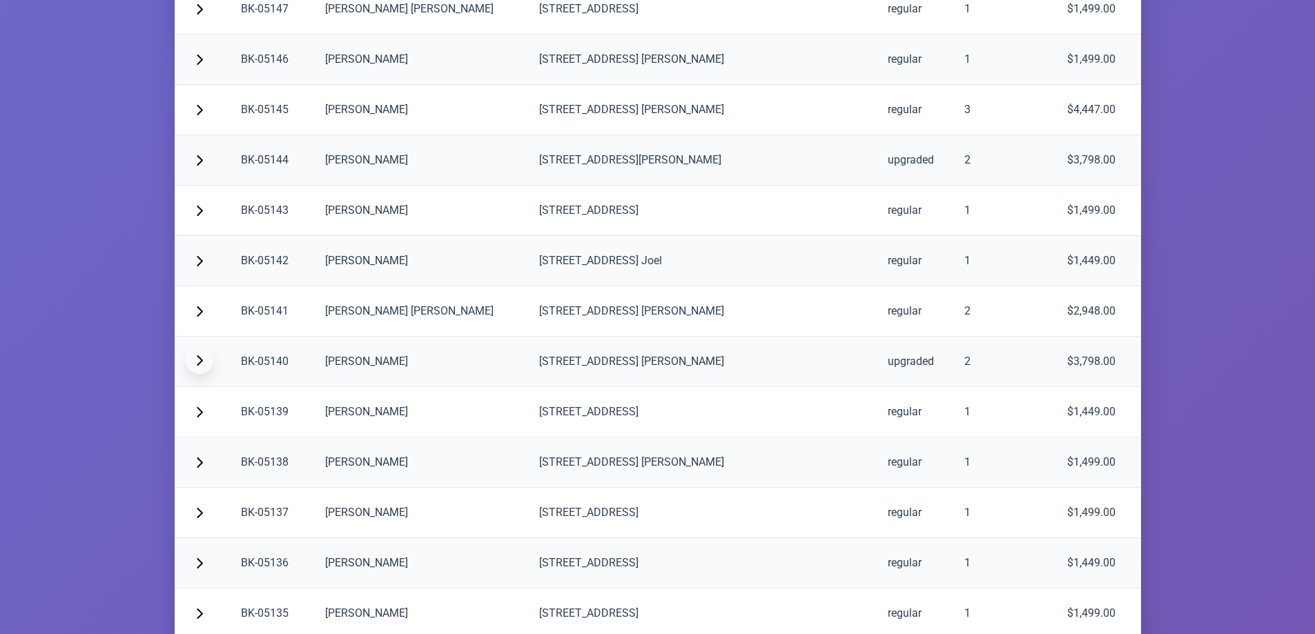
click at [204, 360] on span "button" at bounding box center [199, 360] width 11 height 11
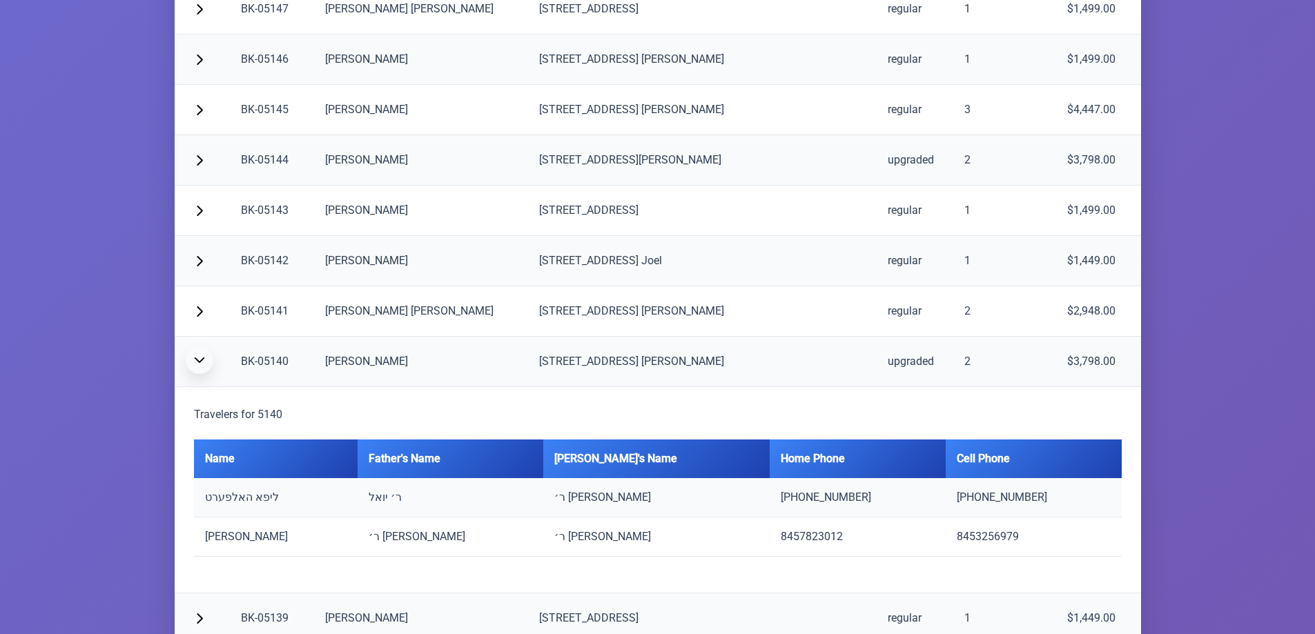
click at [204, 360] on span "button" at bounding box center [199, 360] width 11 height 11
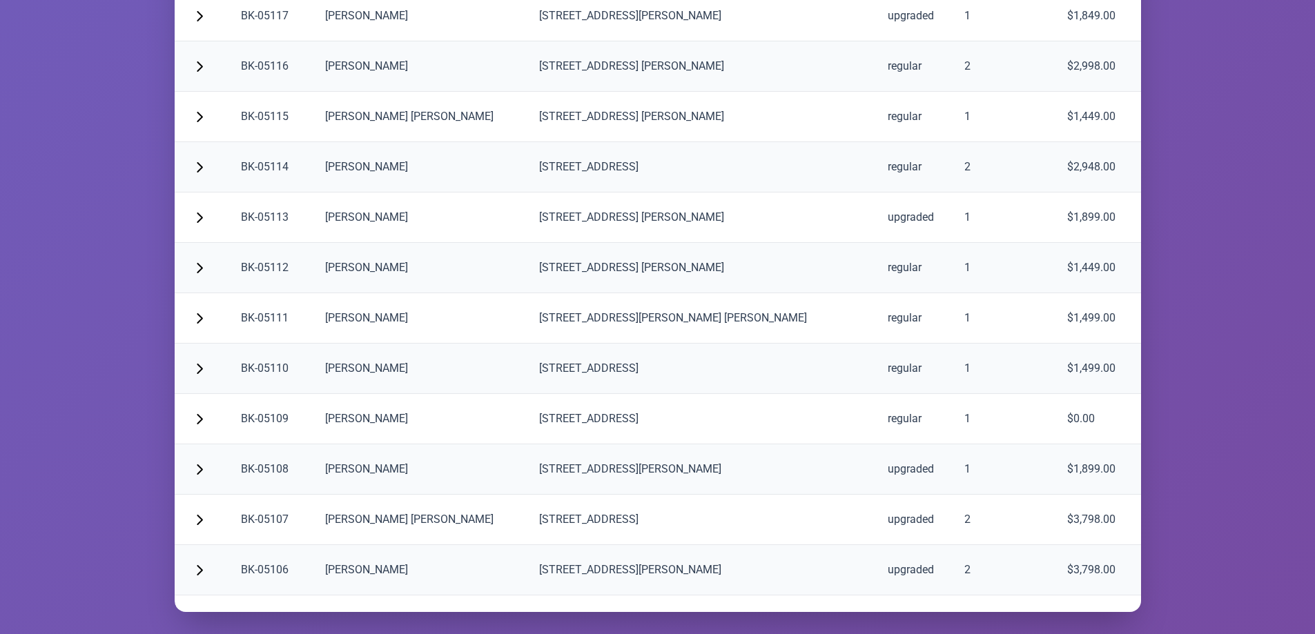
scroll to position [3658, 0]
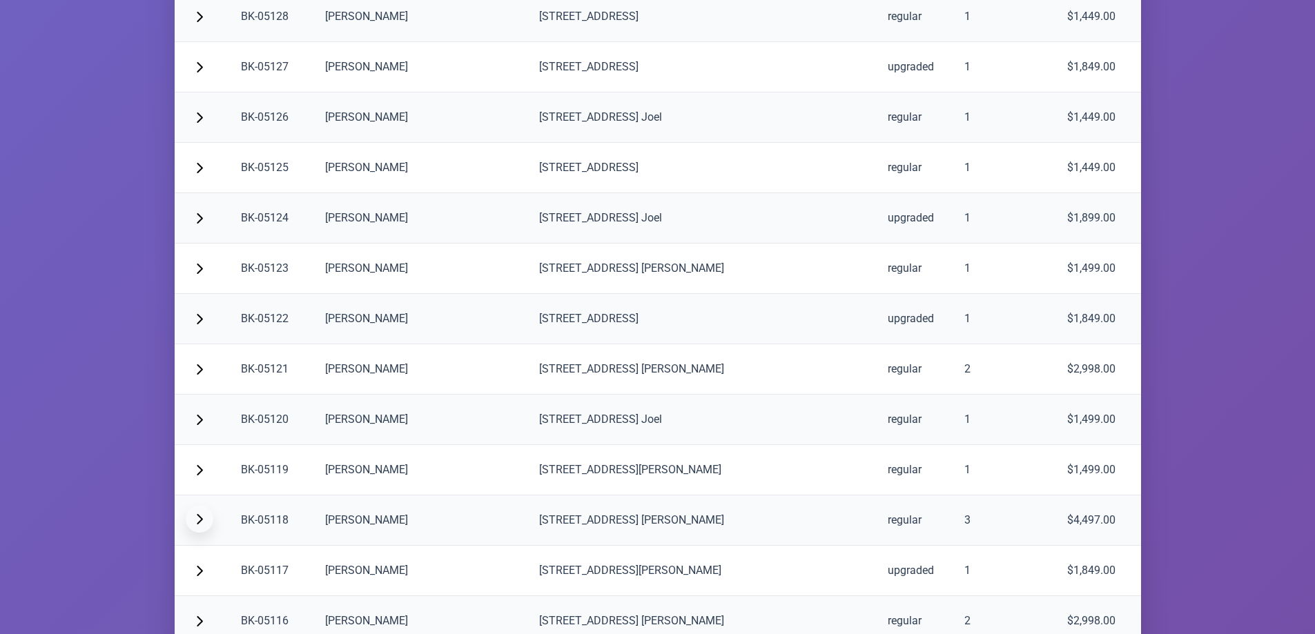
click at [200, 517] on span "button" at bounding box center [199, 519] width 11 height 11
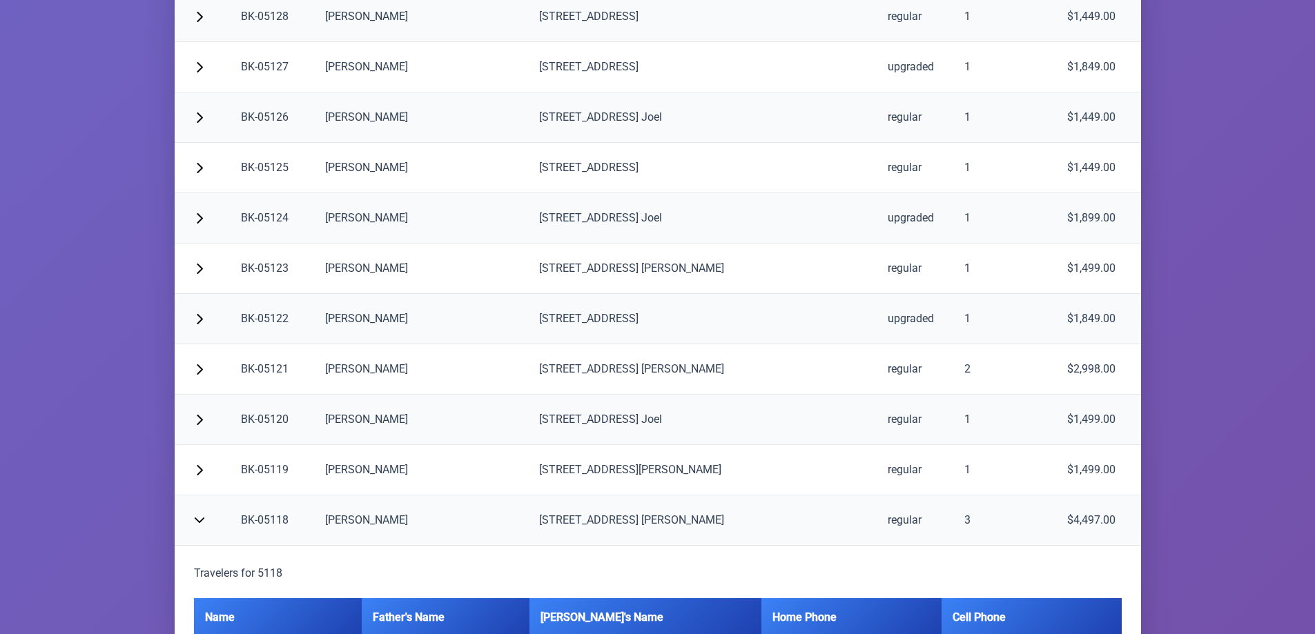
scroll to position [4213, 0]
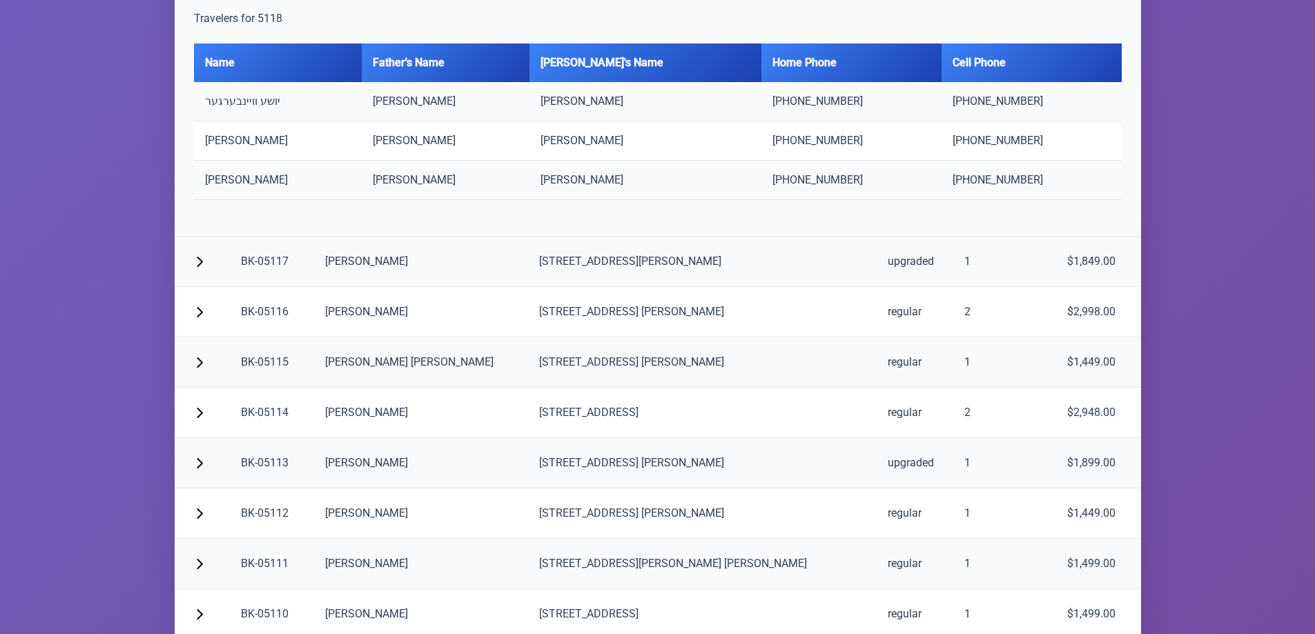
click at [208, 26] on h5 "Travelers for 5118" at bounding box center [658, 18] width 928 height 17
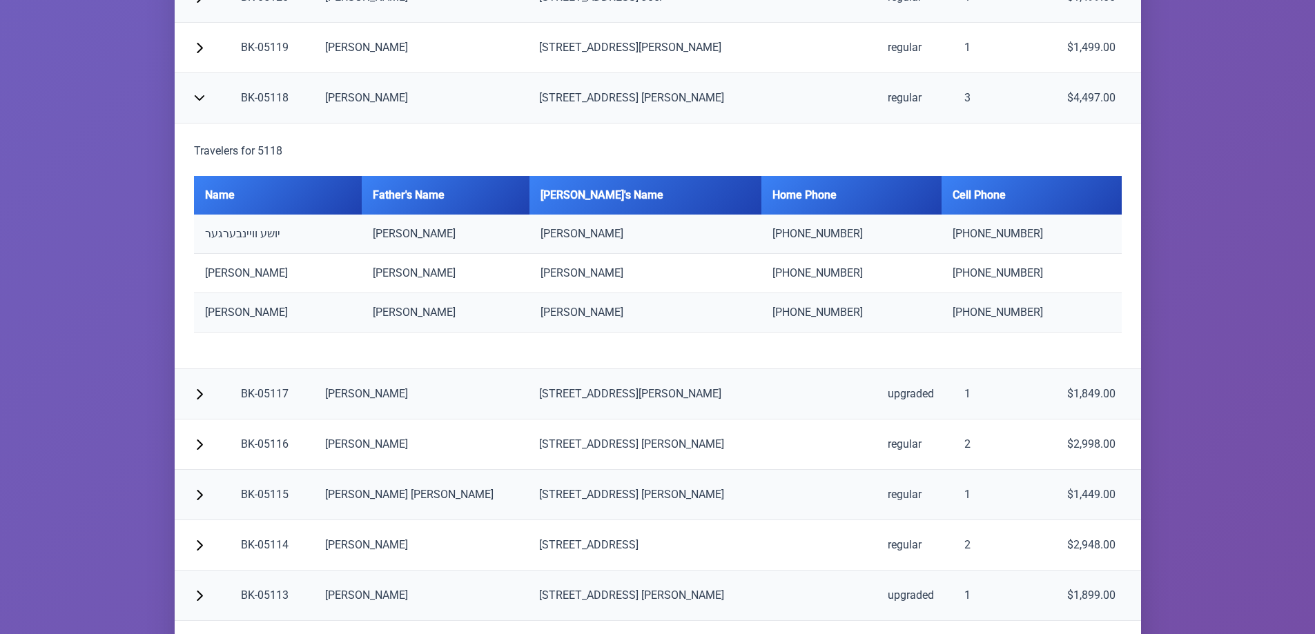
scroll to position [4005, 0]
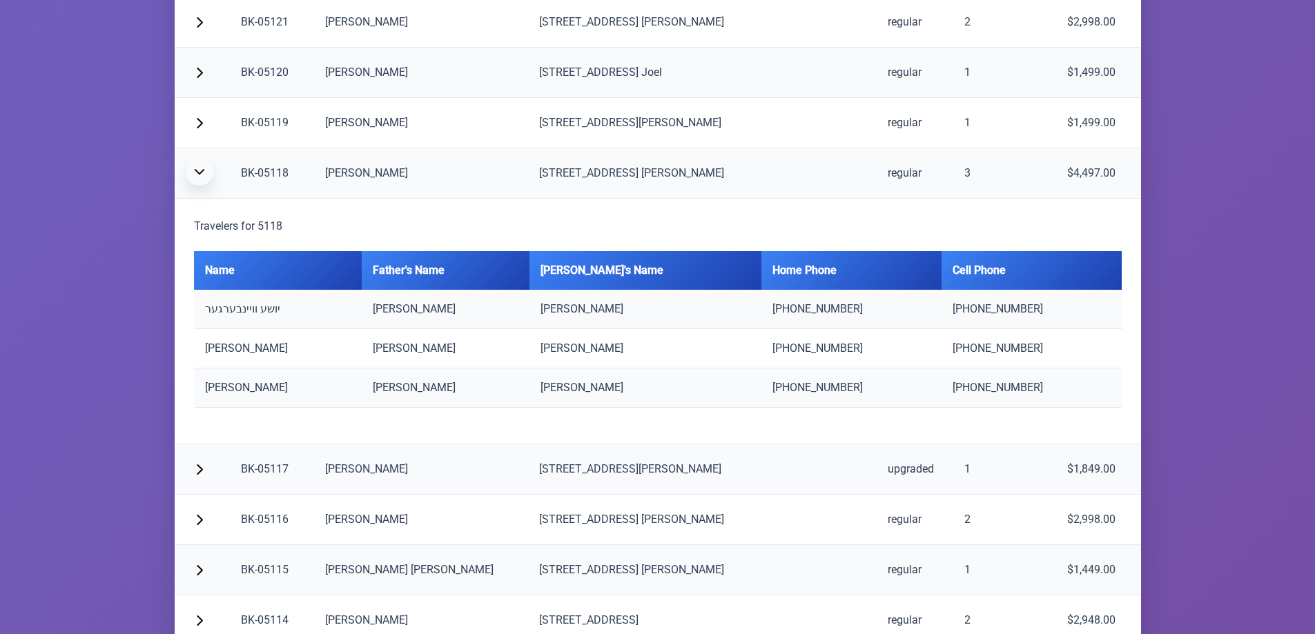
click at [197, 176] on span "button" at bounding box center [199, 171] width 11 height 11
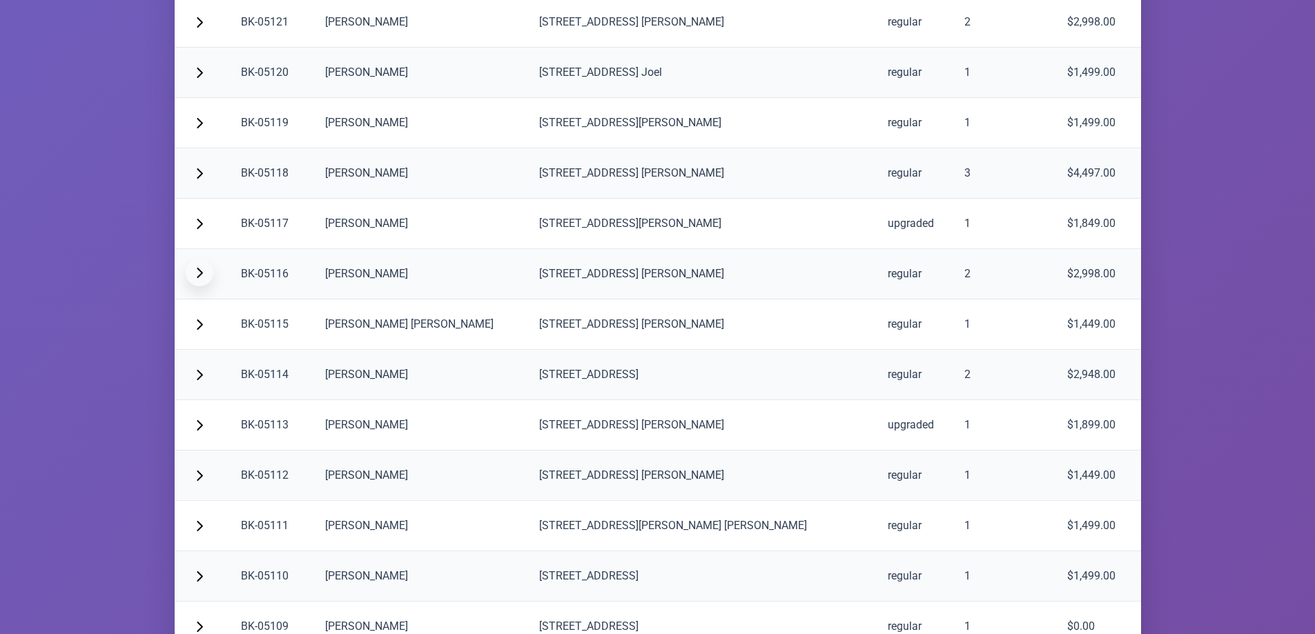
click at [192, 273] on button "button" at bounding box center [200, 273] width 28 height 28
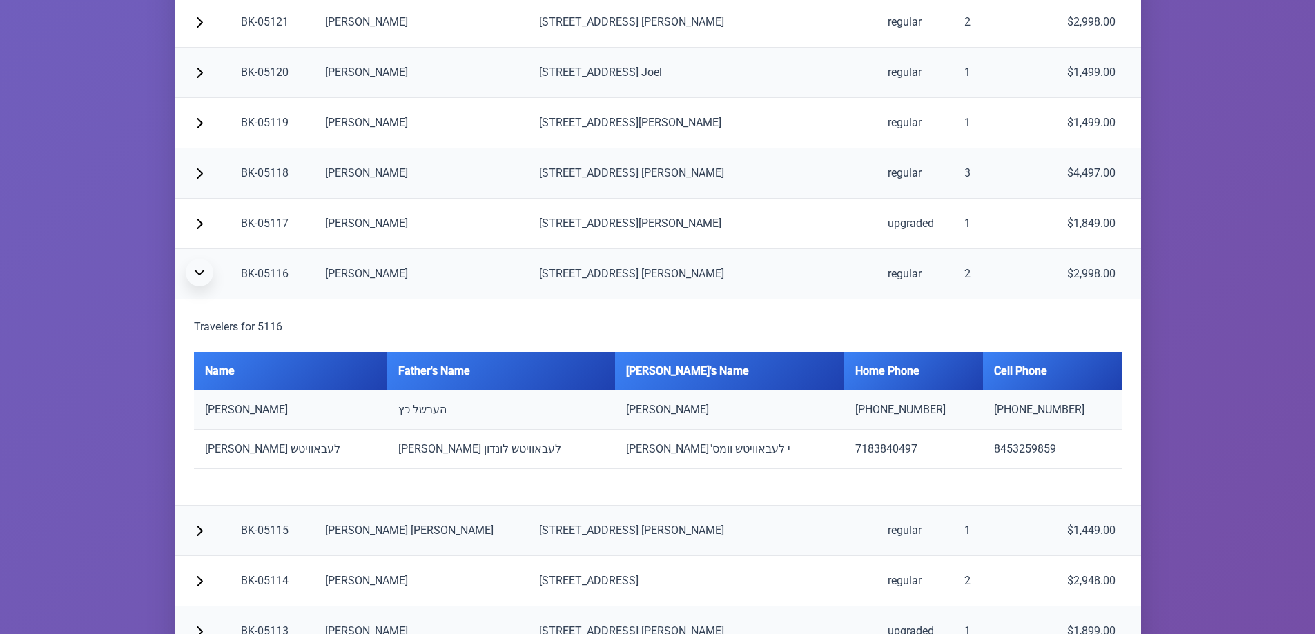
click at [192, 273] on button "button" at bounding box center [200, 273] width 28 height 28
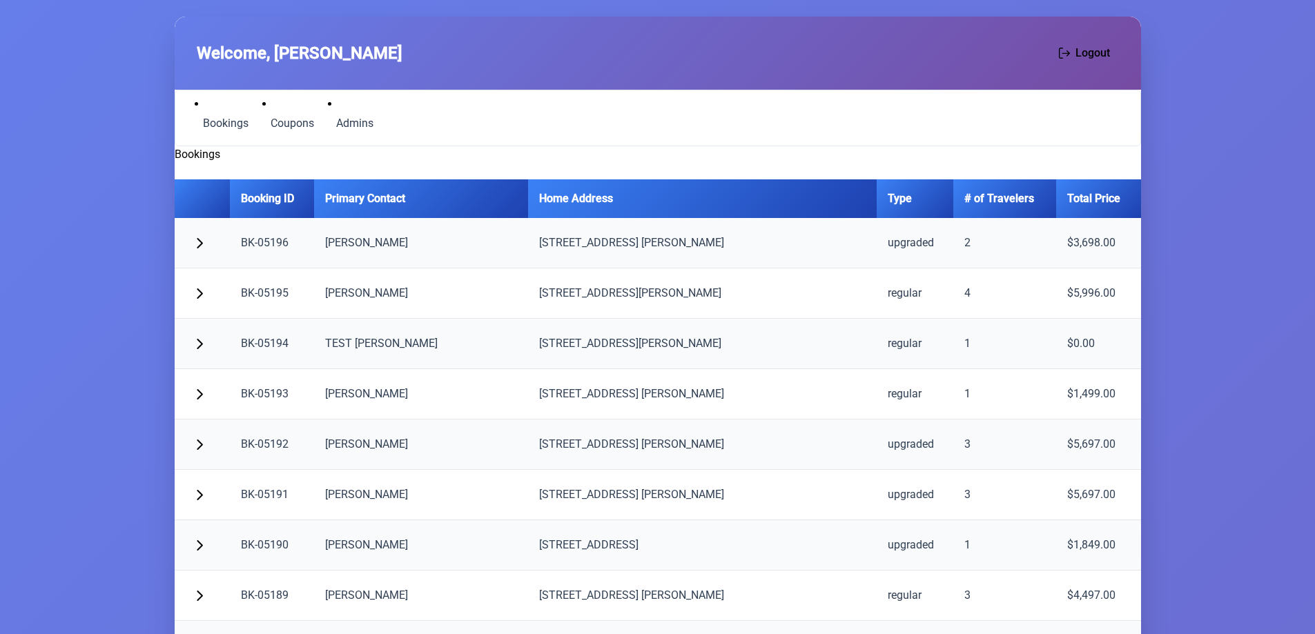
scroll to position [0, 0]
